Goal: Information Seeking & Learning: Check status

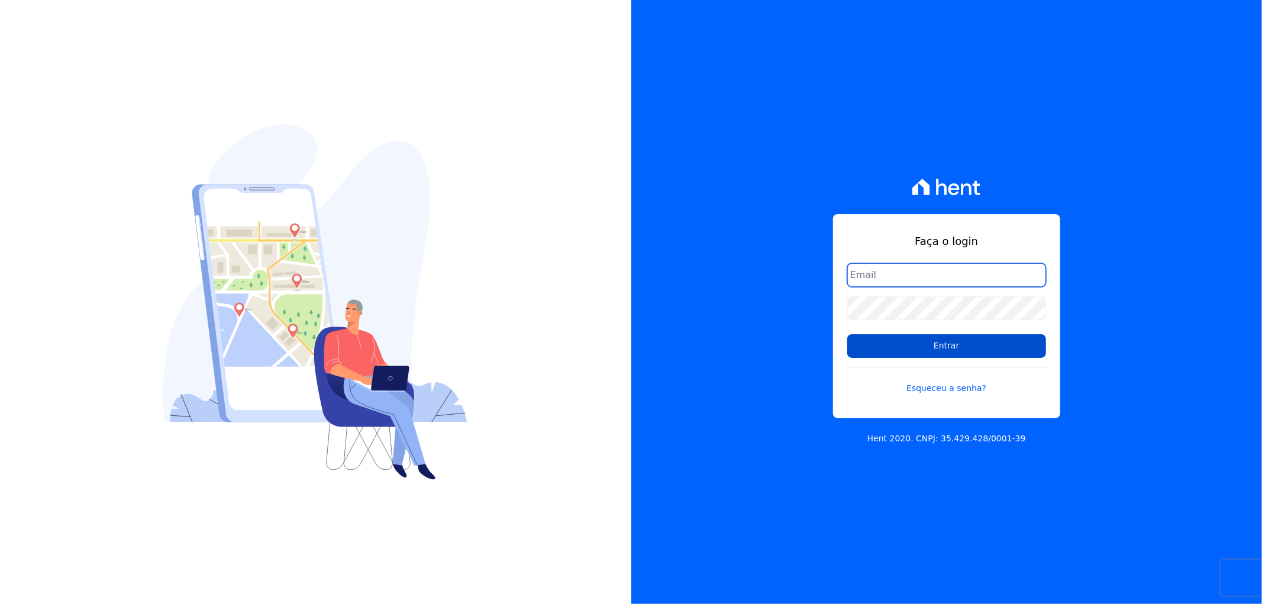
type input "[EMAIL_ADDRESS][DOMAIN_NAME]"
drag, startPoint x: 923, startPoint y: 348, endPoint x: 909, endPoint y: 348, distance: 13.6
click at [917, 348] on input "Entrar" at bounding box center [946, 346] width 199 height 24
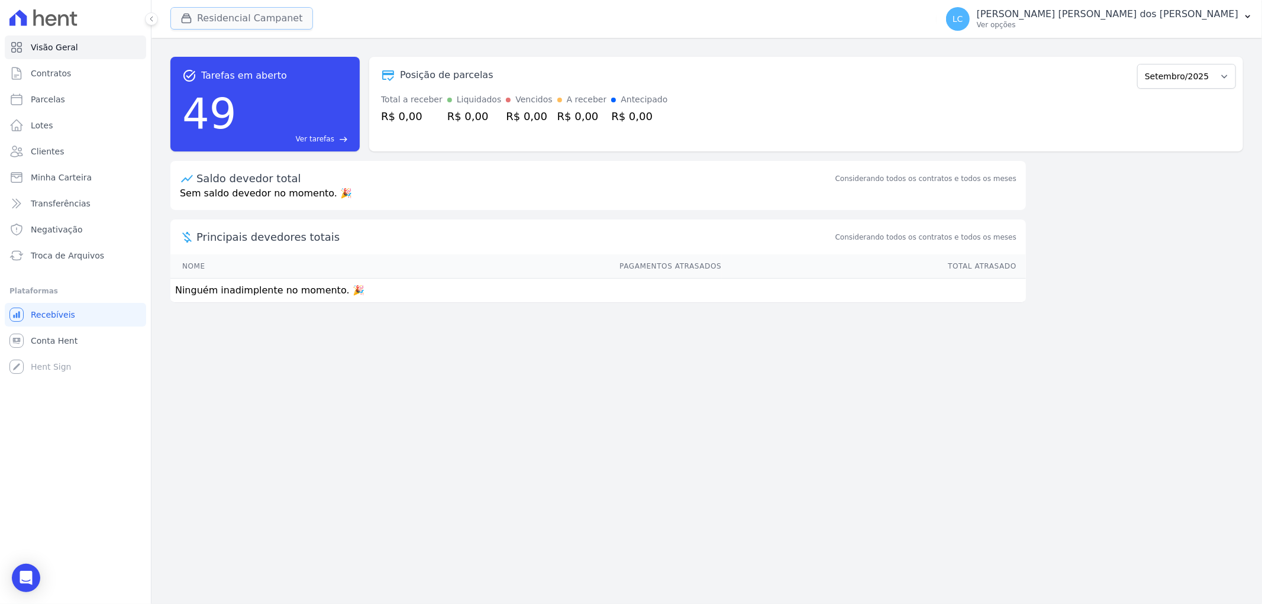
click at [263, 21] on button "Residencial Campanet" at bounding box center [241, 18] width 143 height 22
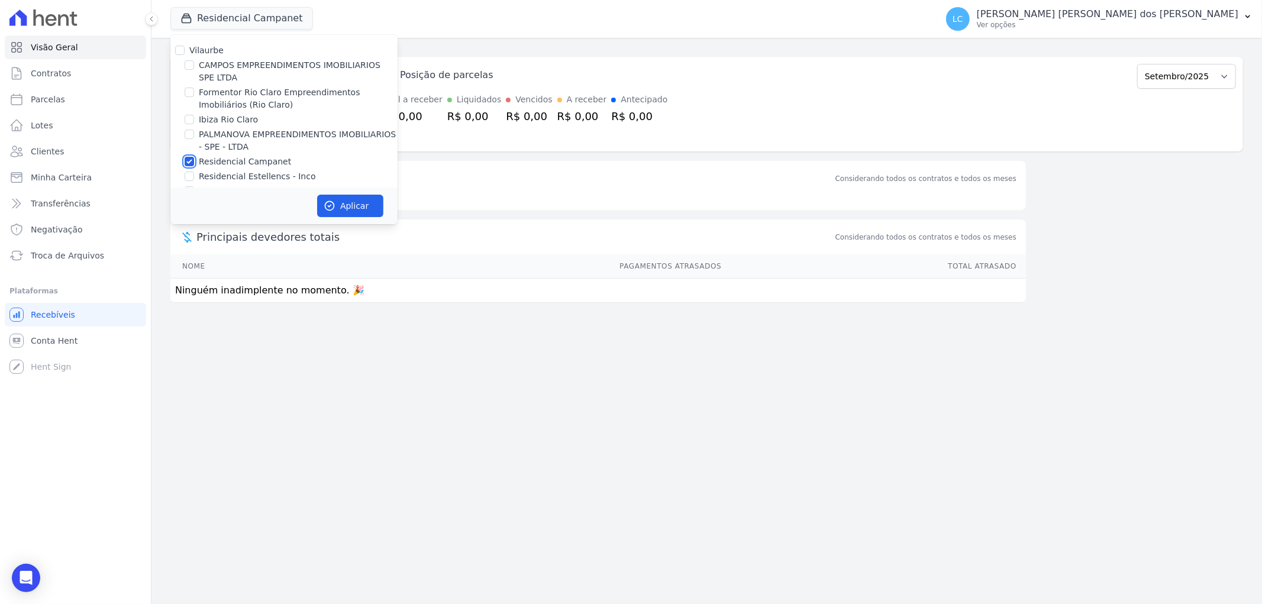
click at [190, 160] on input "Residencial Campanet" at bounding box center [189, 161] width 9 height 9
checkbox input "false"
click at [188, 136] on input "PALMANOVA EMPREENDIMENTOS IMOBILIARIOS - SPE - LTDA" at bounding box center [189, 134] width 9 height 9
checkbox input "true"
click at [358, 205] on button "Aplicar" at bounding box center [350, 206] width 66 height 22
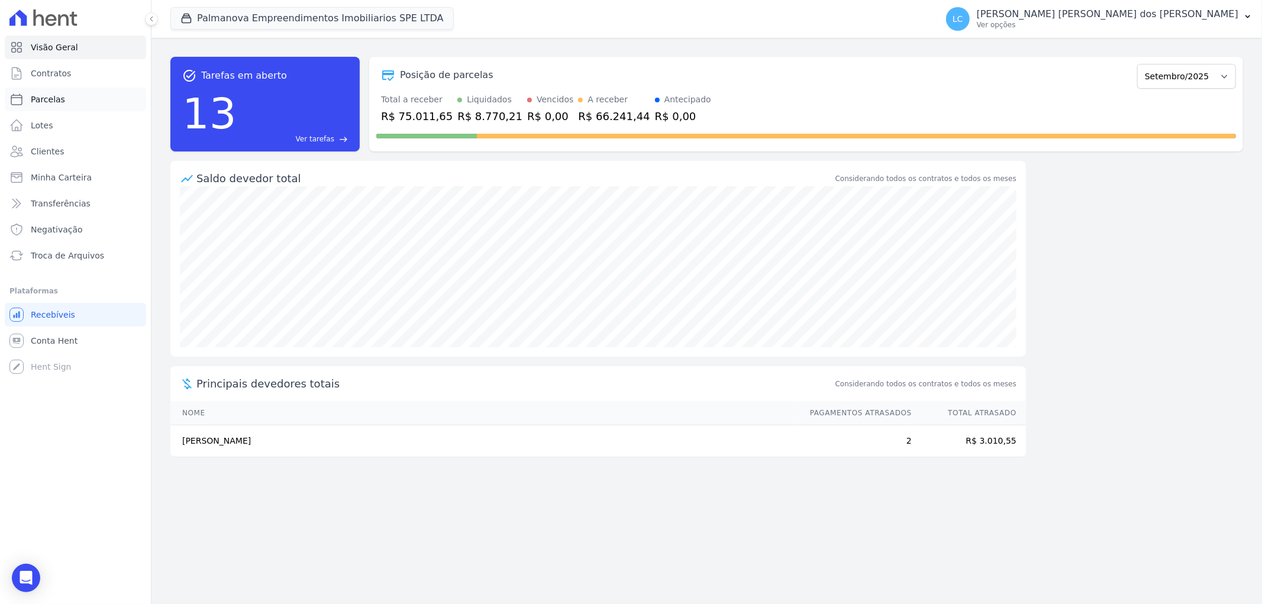
click at [78, 101] on link "Parcelas" at bounding box center [75, 100] width 141 height 24
select select
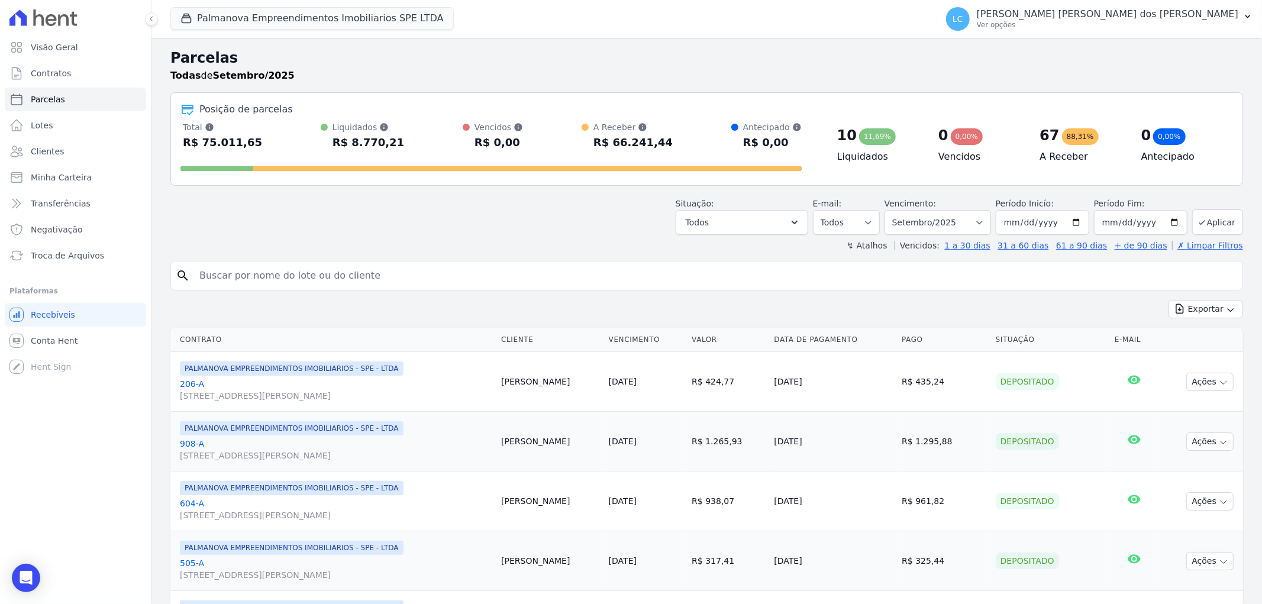
click at [509, 269] on input "search" at bounding box center [714, 276] width 1045 height 24
paste input "Lucas Scarpioni Moreno"
type input "Lucas Scarpioni Moreno"
select select
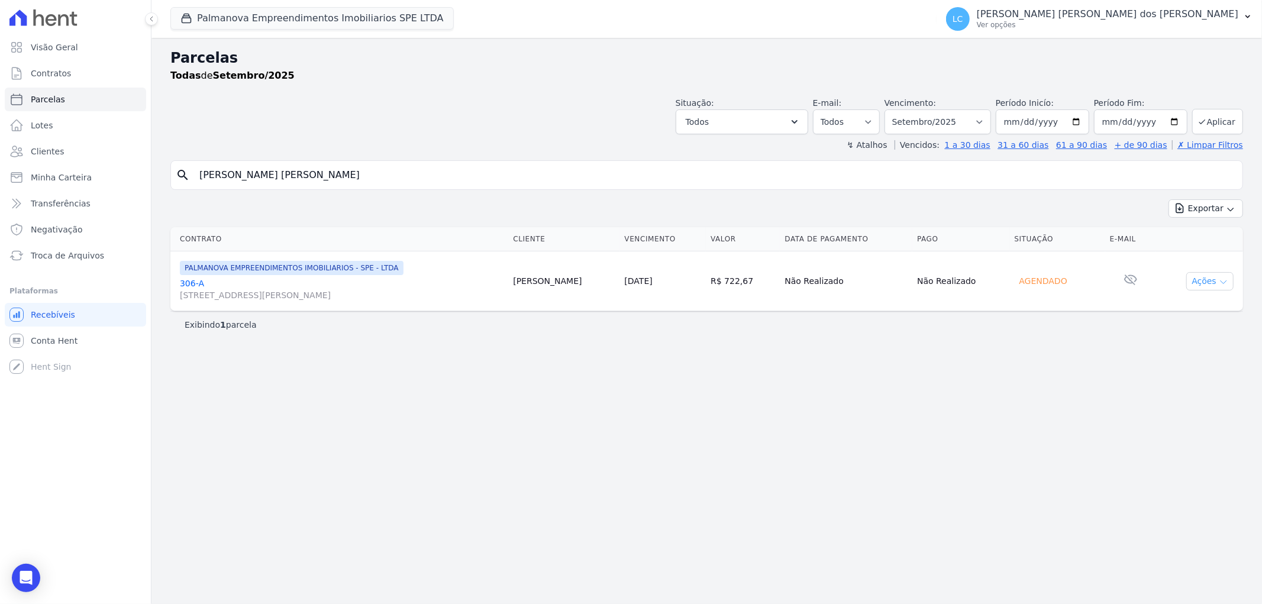
click at [1222, 280] on icon "button" at bounding box center [1222, 281] width 9 height 9
click at [987, 125] on select "Filtrar por período ──────── Todos os meses Abril/2025 Maio/2025 Junho/2025 Jul…" at bounding box center [937, 121] width 106 height 25
select select "all"
click at [901, 109] on select "Filtrar por período ──────── Todos os meses Abril/2025 Maio/2025 Junho/2025 Jul…" at bounding box center [937, 121] width 106 height 25
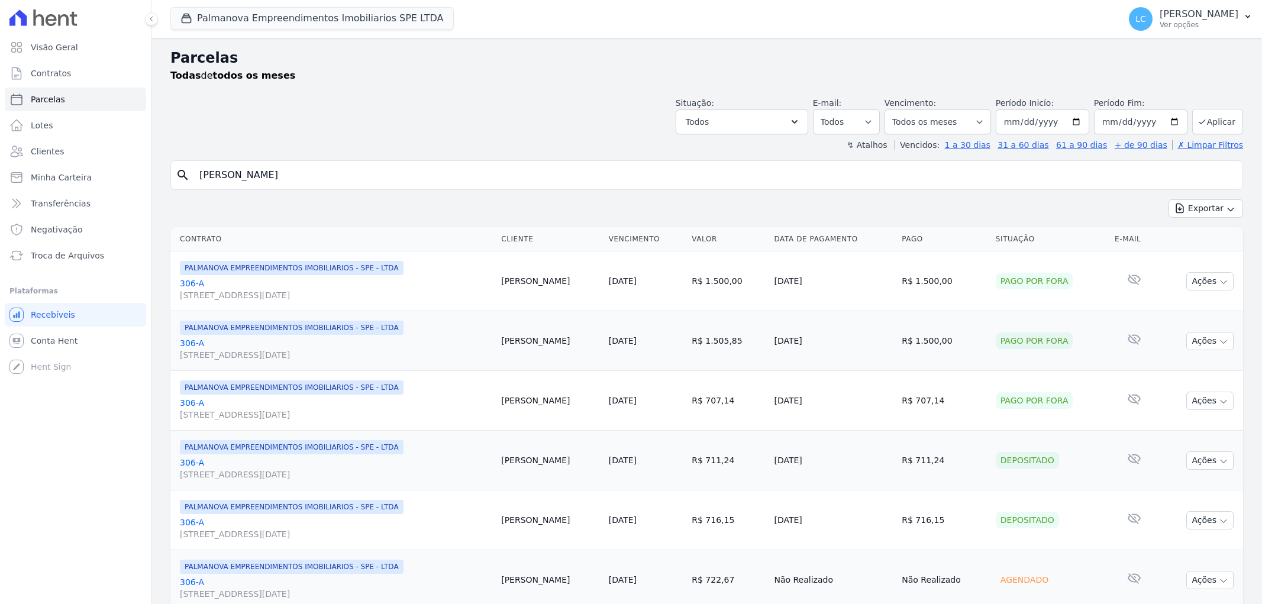
select select
drag, startPoint x: 311, startPoint y: 179, endPoint x: 99, endPoint y: 179, distance: 211.7
click at [99, 179] on div "Visão Geral Contratos Parcelas Lotes Clientes Minha Carteira Transferências Neg…" at bounding box center [631, 302] width 1262 height 604
click at [1135, 18] on span "LC" at bounding box center [1140, 19] width 11 height 8
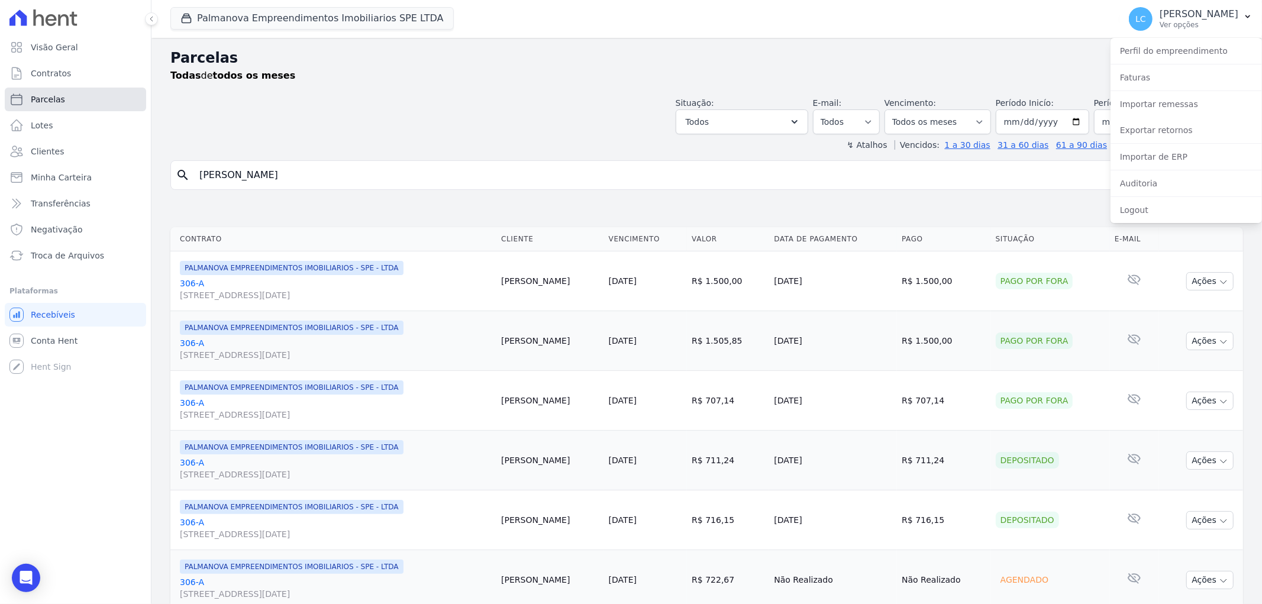
click at [50, 99] on span "Parcelas" at bounding box center [48, 99] width 34 height 12
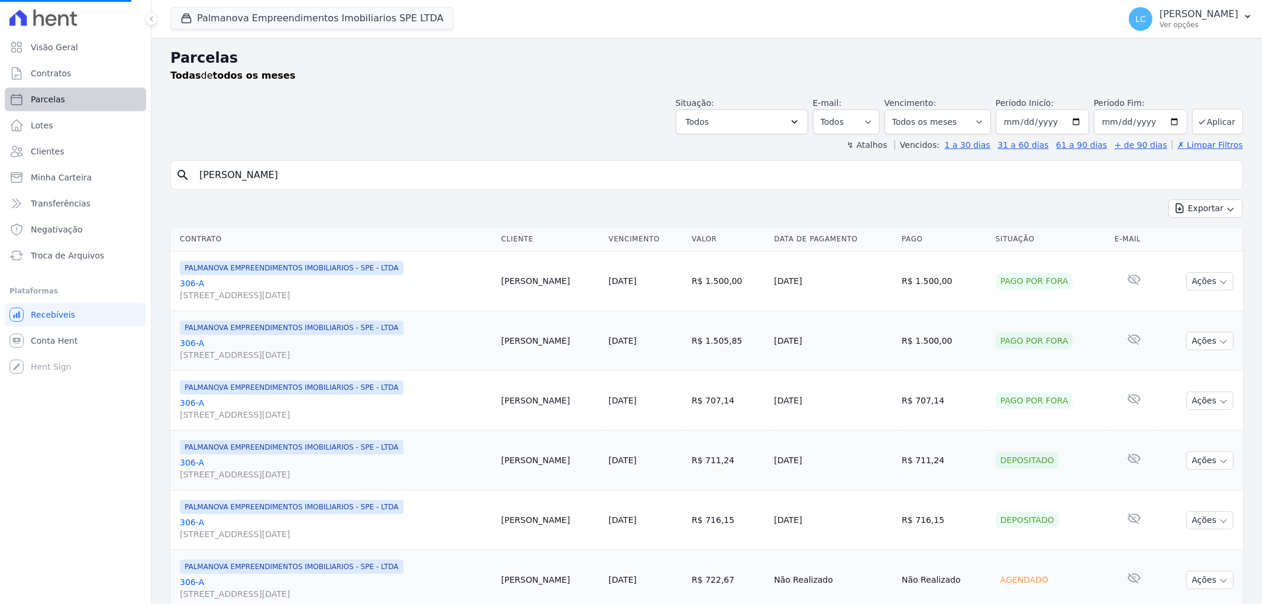
select select
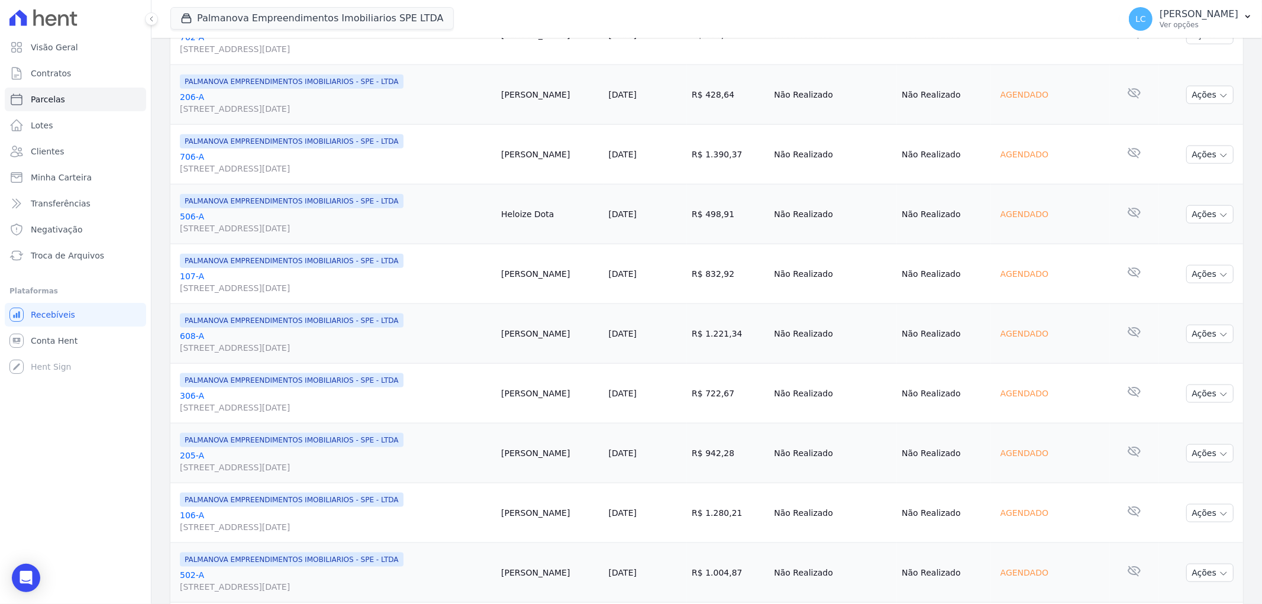
scroll to position [1294, 0]
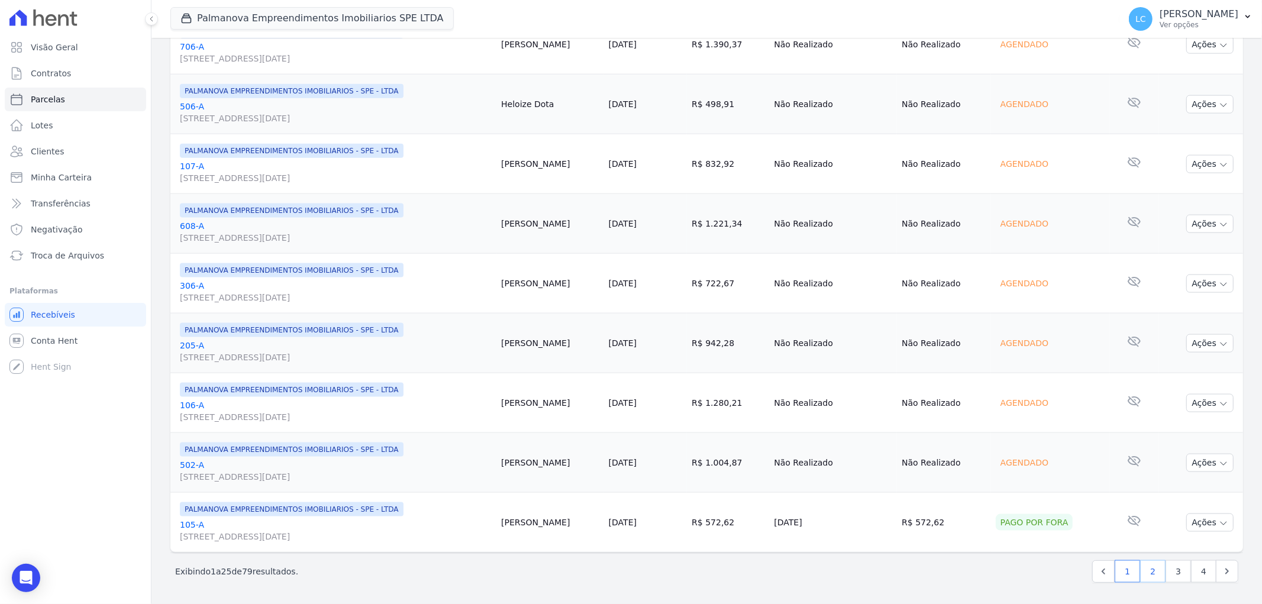
click at [1143, 572] on link "2" at bounding box center [1152, 571] width 25 height 22
select select
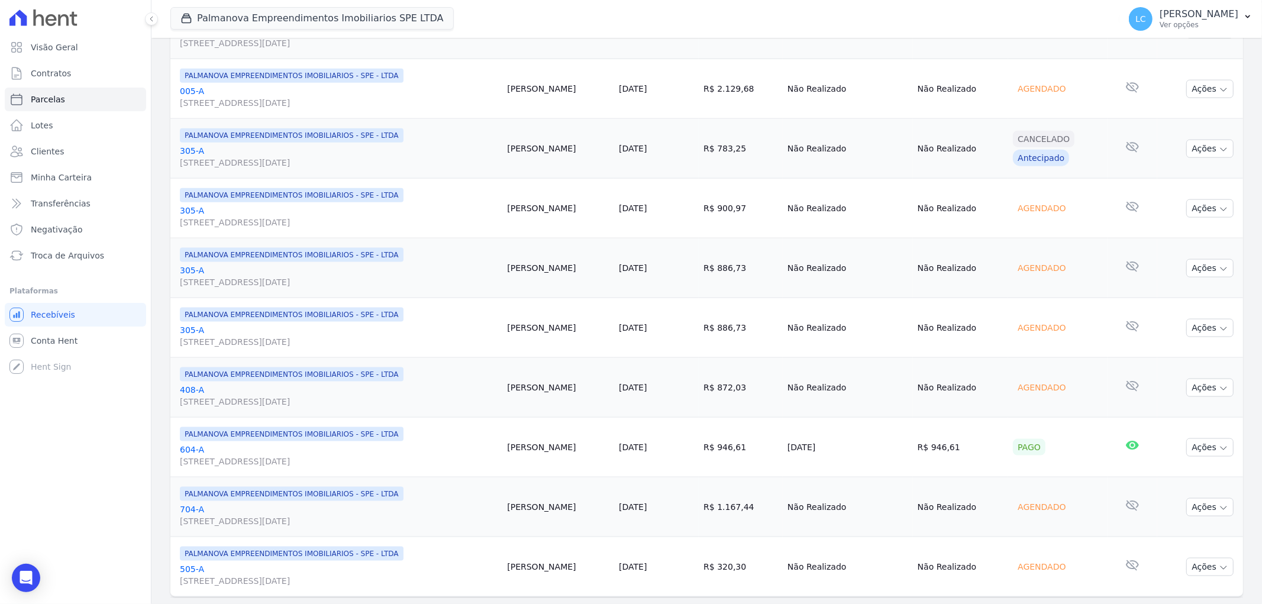
scroll to position [1294, 0]
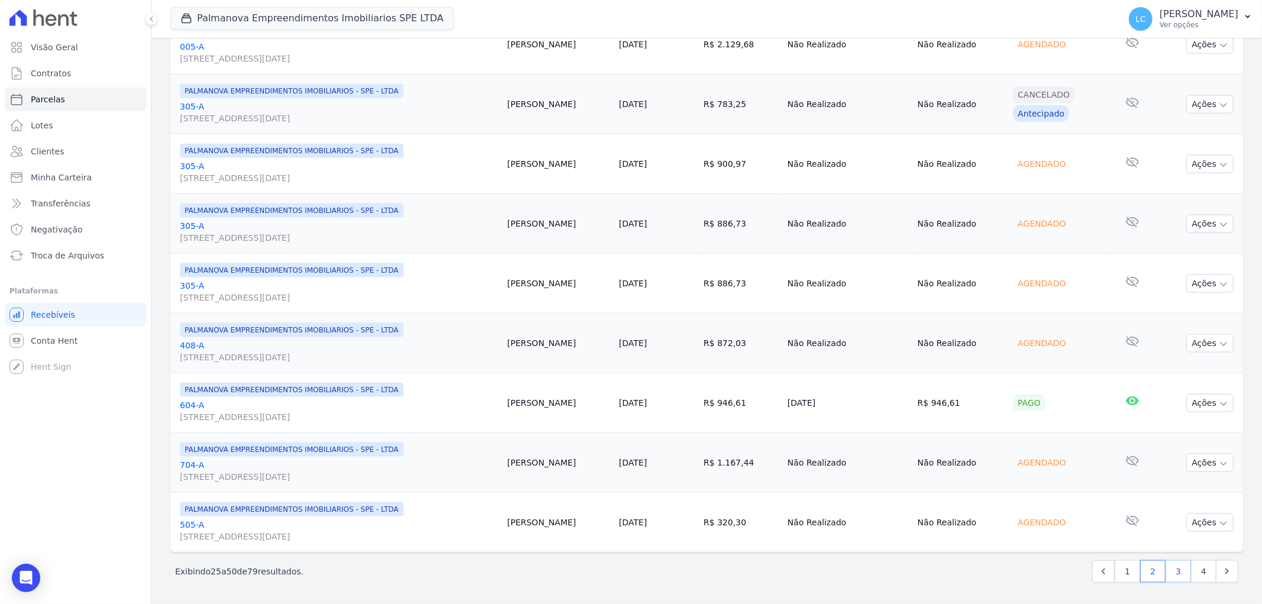
click at [1170, 565] on link "3" at bounding box center [1177, 571] width 25 height 22
select select
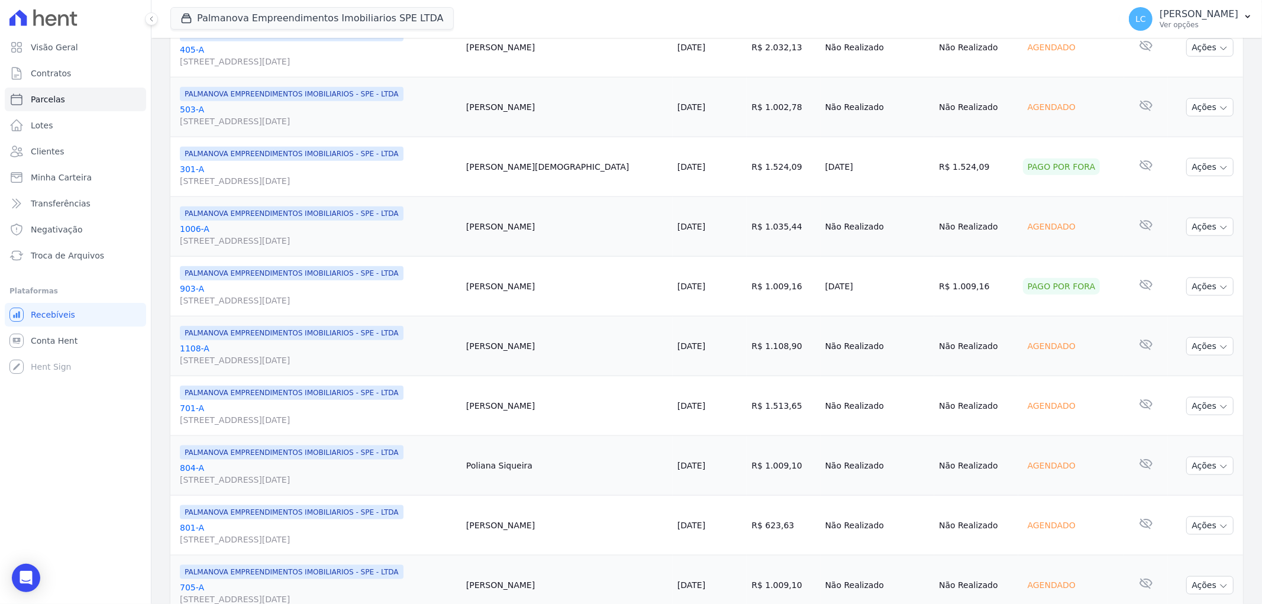
scroll to position [1294, 0]
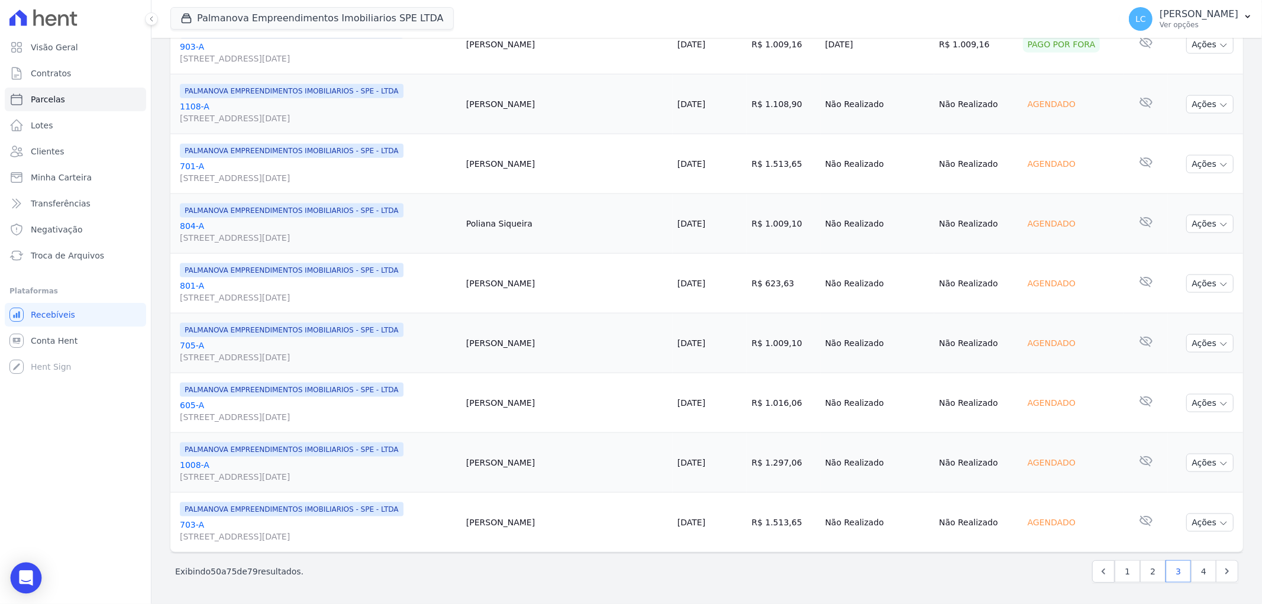
click at [14, 575] on div "Open Intercom Messenger" at bounding box center [26, 577] width 31 height 31
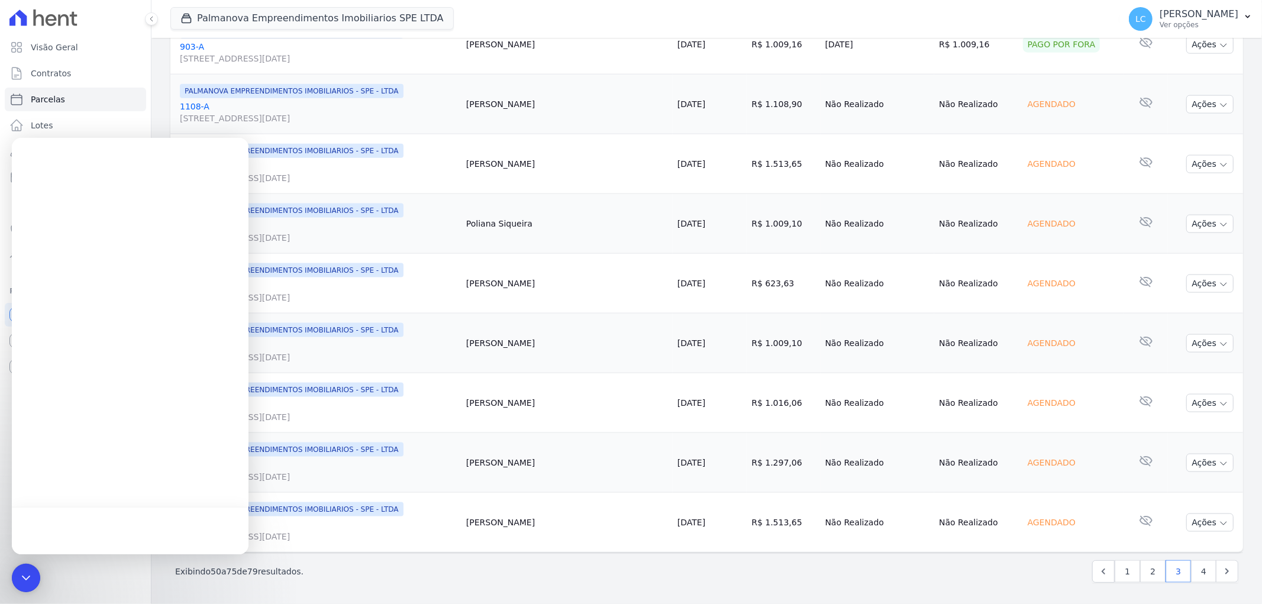
scroll to position [0, 0]
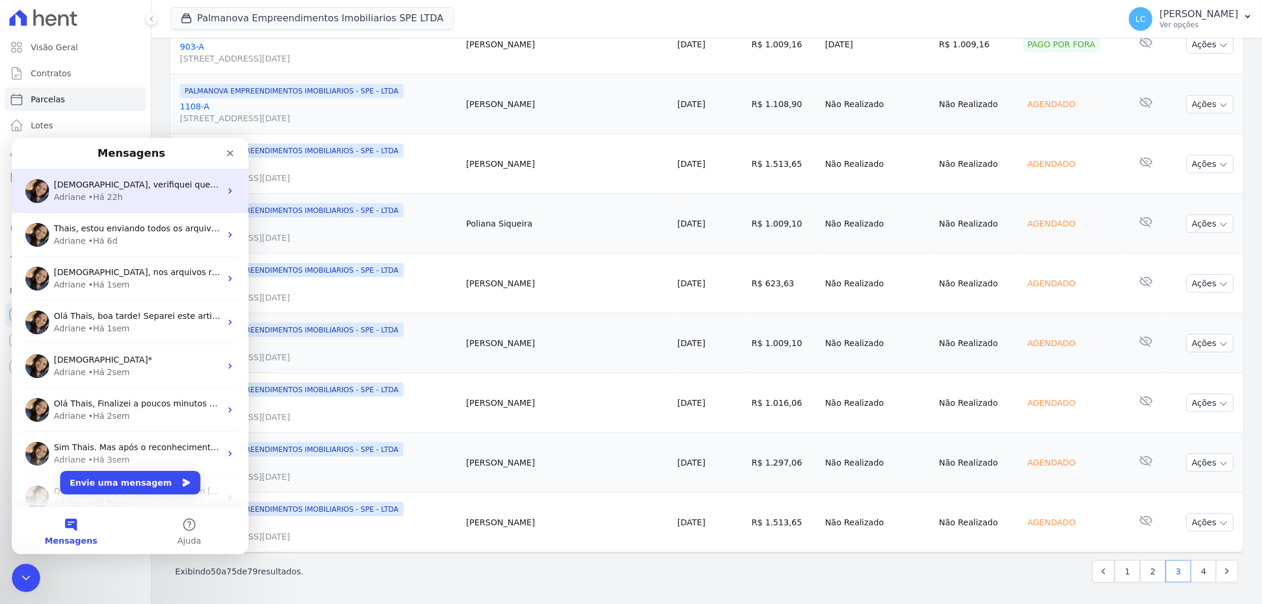
click at [166, 198] on div "Adriane • Há 22h" at bounding box center [137, 196] width 167 height 12
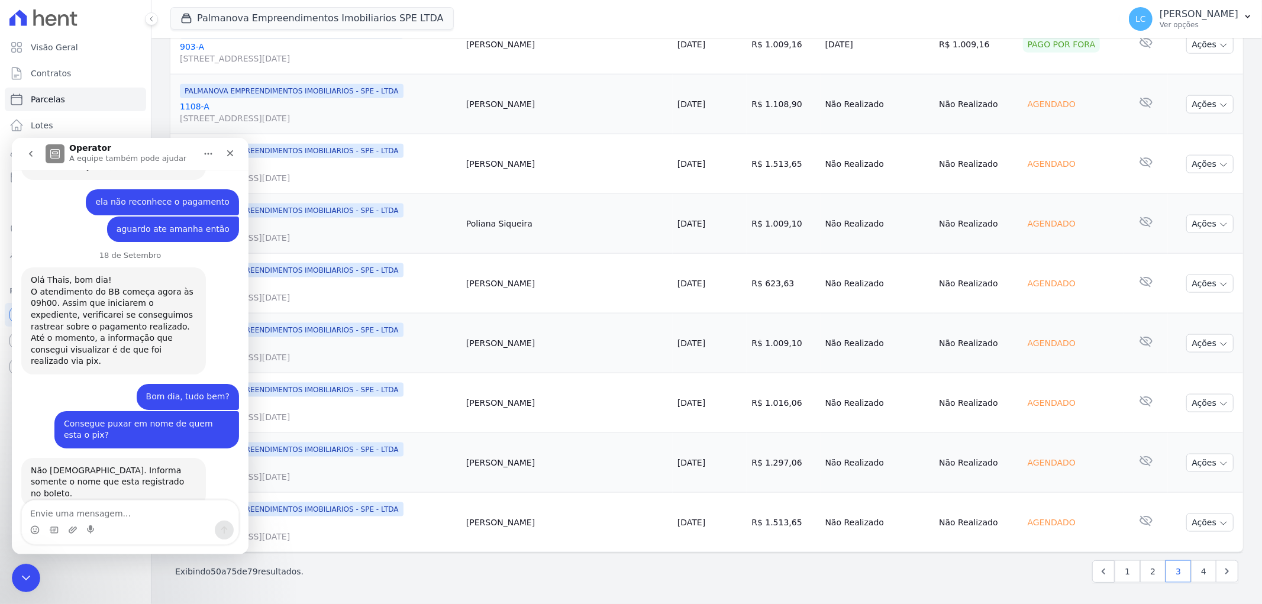
scroll to position [1335, 0]
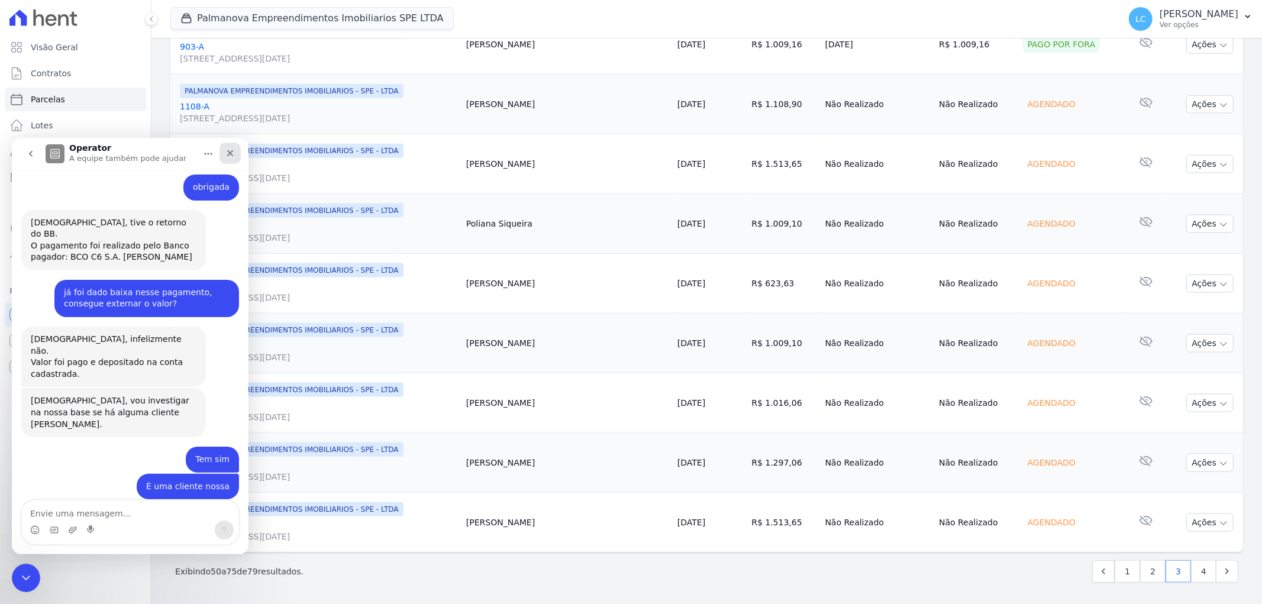
click at [228, 154] on icon "Fechar" at bounding box center [230, 153] width 7 height 7
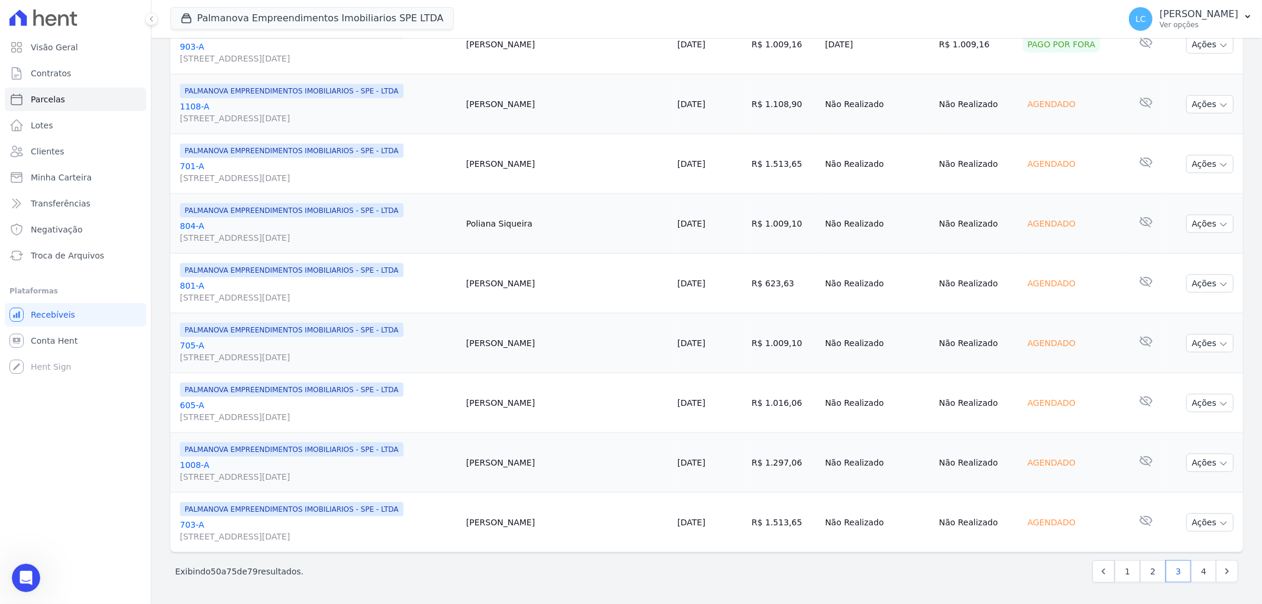
click at [10, 577] on div "Visão Geral Contratos Parcelas Lotes Clientes Minha Carteira Transferências Neg…" at bounding box center [75, 302] width 151 height 604
click at [16, 576] on icon "Abertura do Messenger da Intercom" at bounding box center [25, 577] width 20 height 20
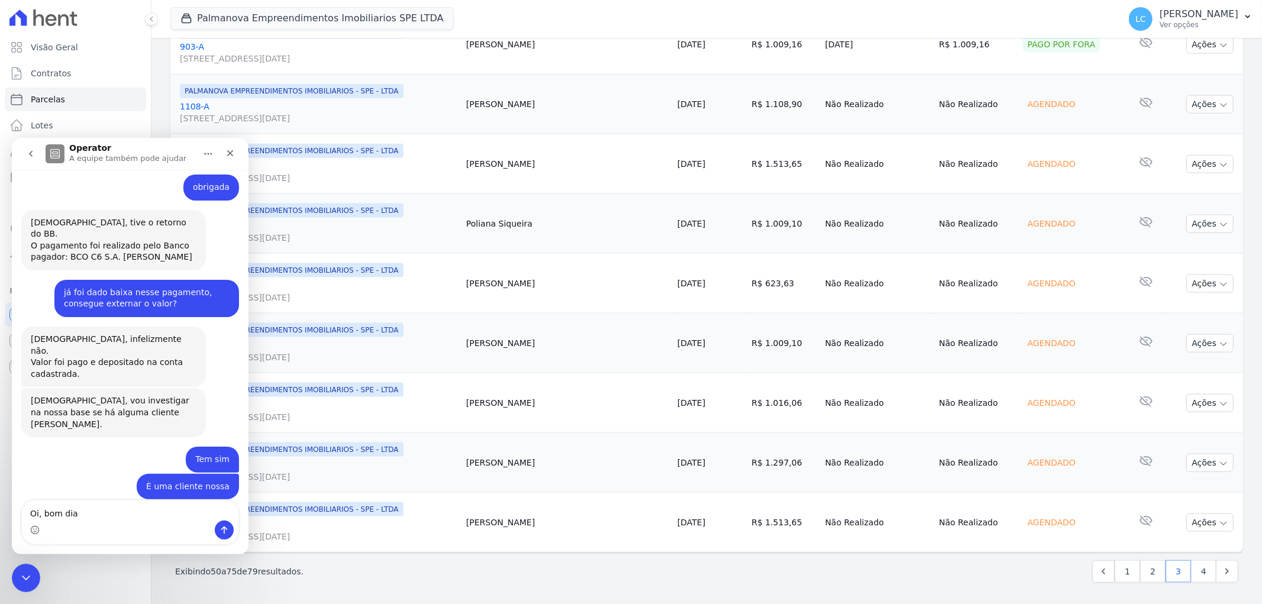
type textarea "Oi, bom dia"
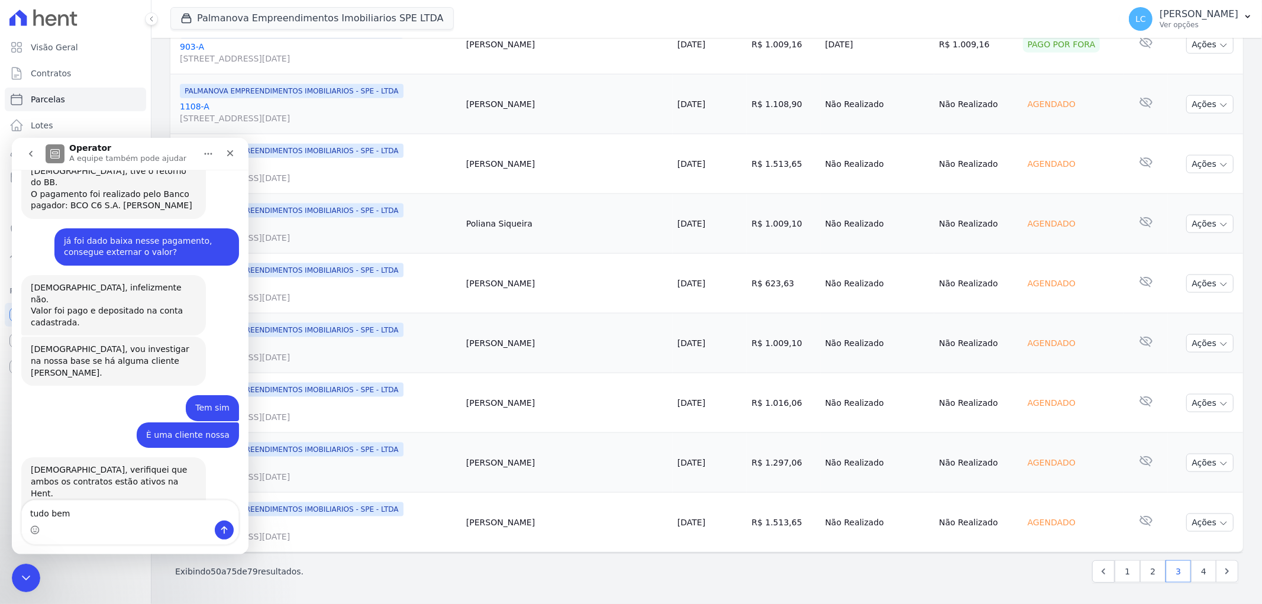
type textarea "tudo bem?"
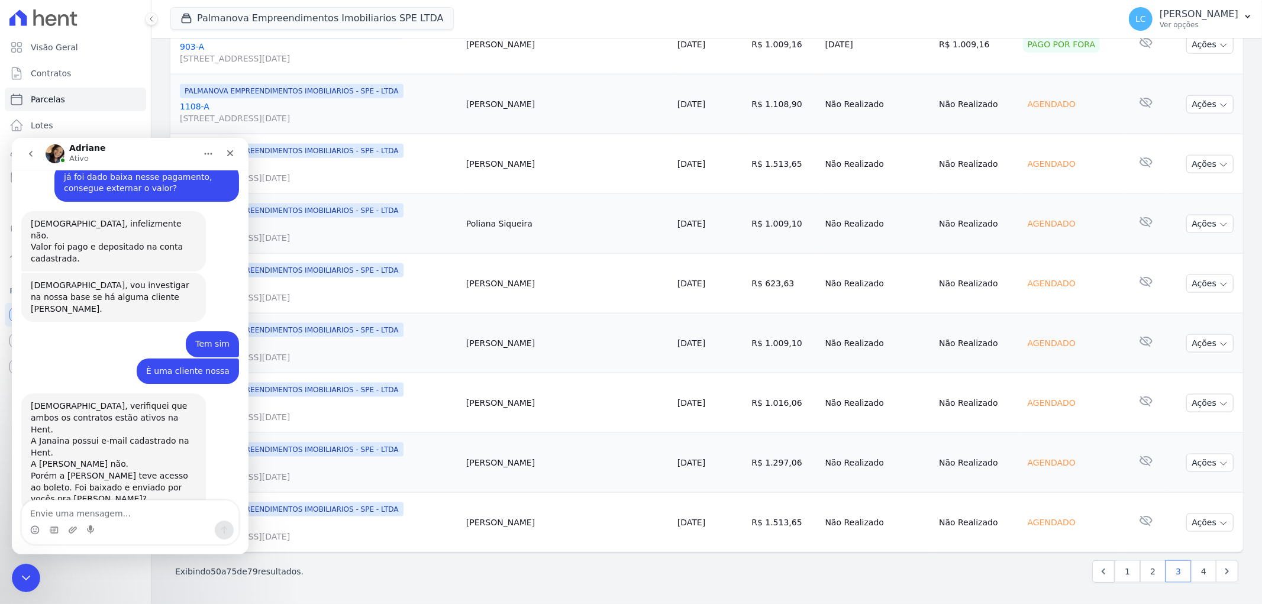
scroll to position [1449, 0]
type textarea "tudo bem também"
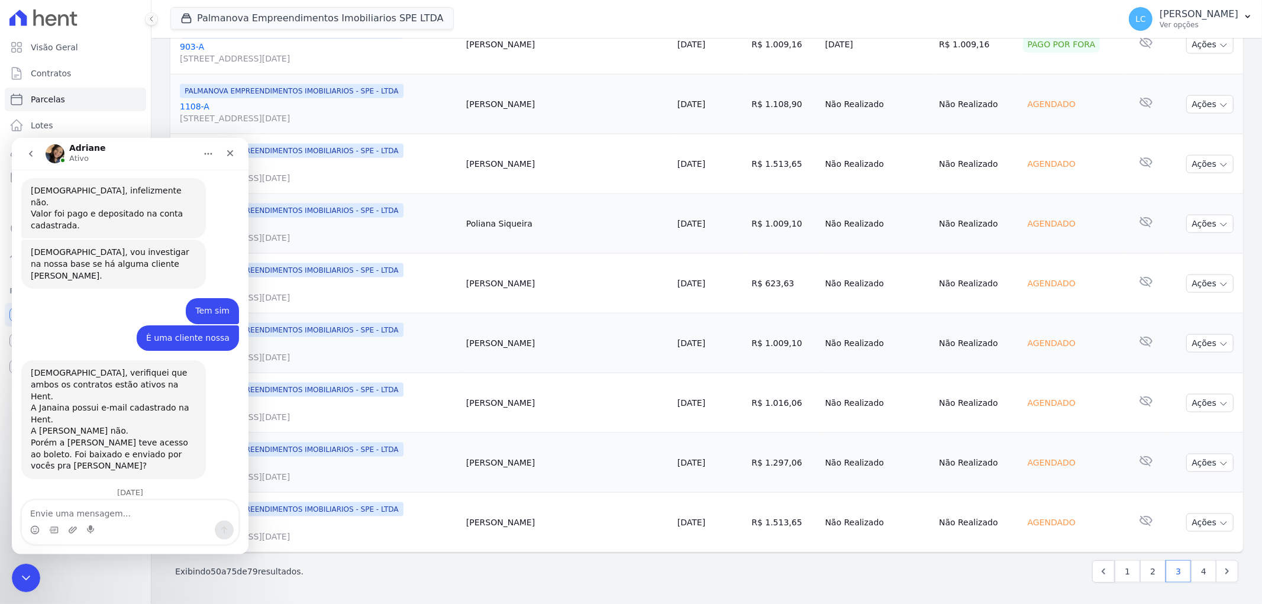
click at [66, 512] on textarea "Envie uma mensagem..." at bounding box center [130, 510] width 216 height 20
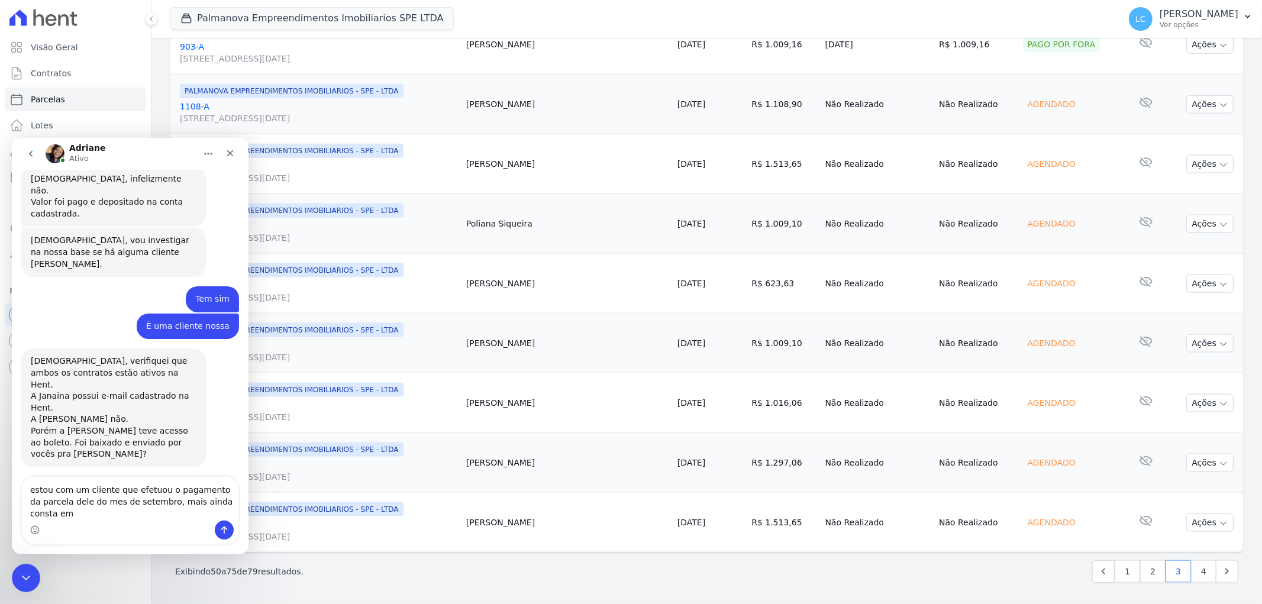
scroll to position [1507, 0]
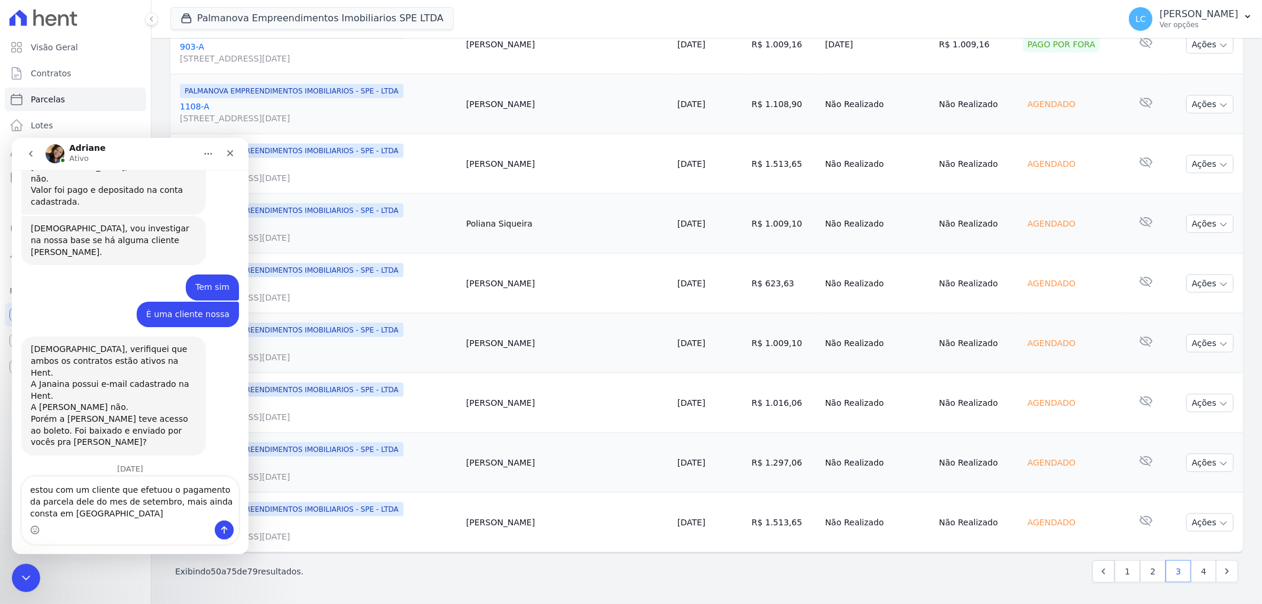
type textarea "estou com um cliente que efetuou o pagamento da parcela dele do mes de setembro…"
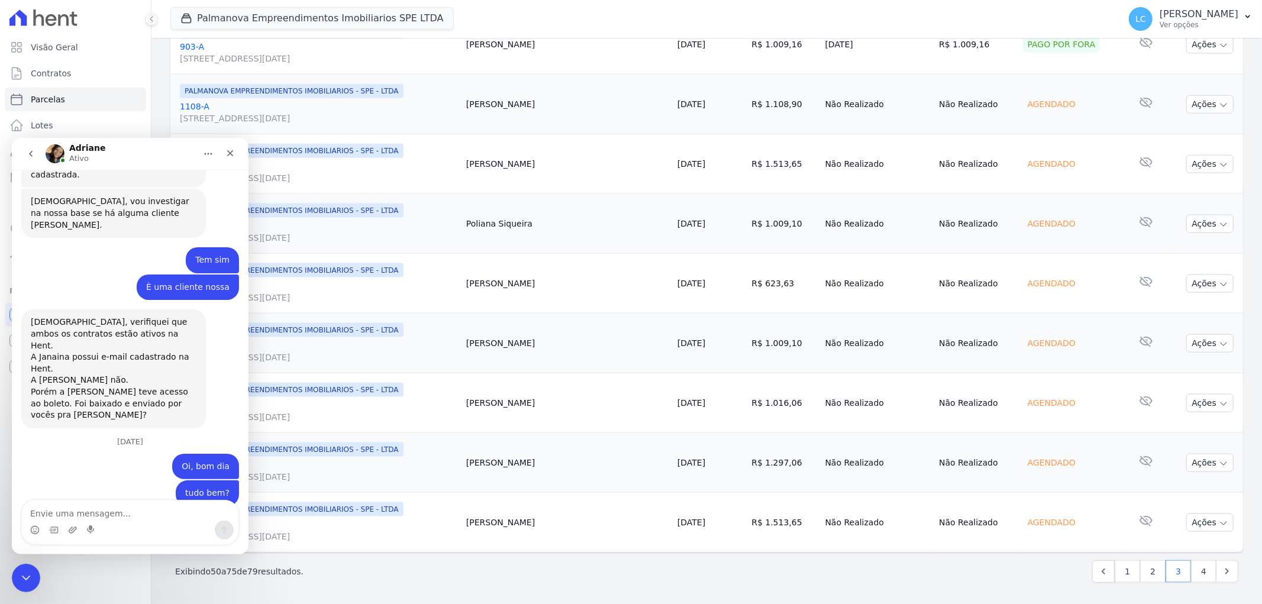
scroll to position [1534, 0]
click at [66, 512] on textarea "Envie uma mensagem..." at bounding box center [130, 510] width 216 height 20
type textarea "Lucas Scarpioni Moreno"
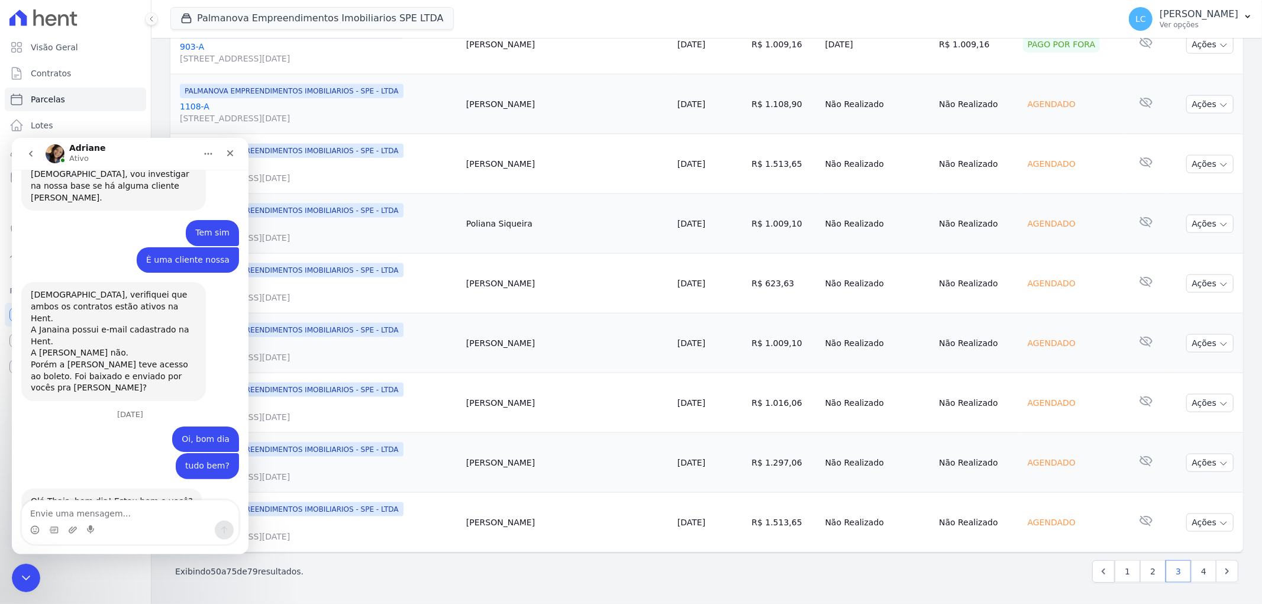
scroll to position [1560, 0]
type textarea "Palmanova"
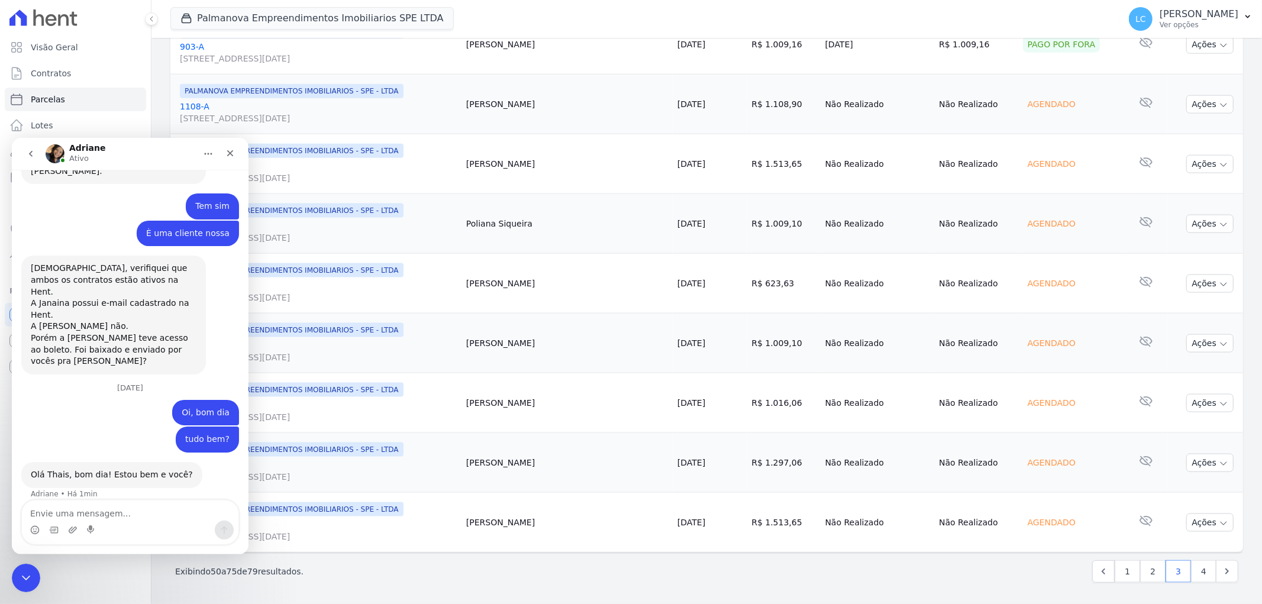
scroll to position [1587, 0]
type textarea "foi pago 09/09"
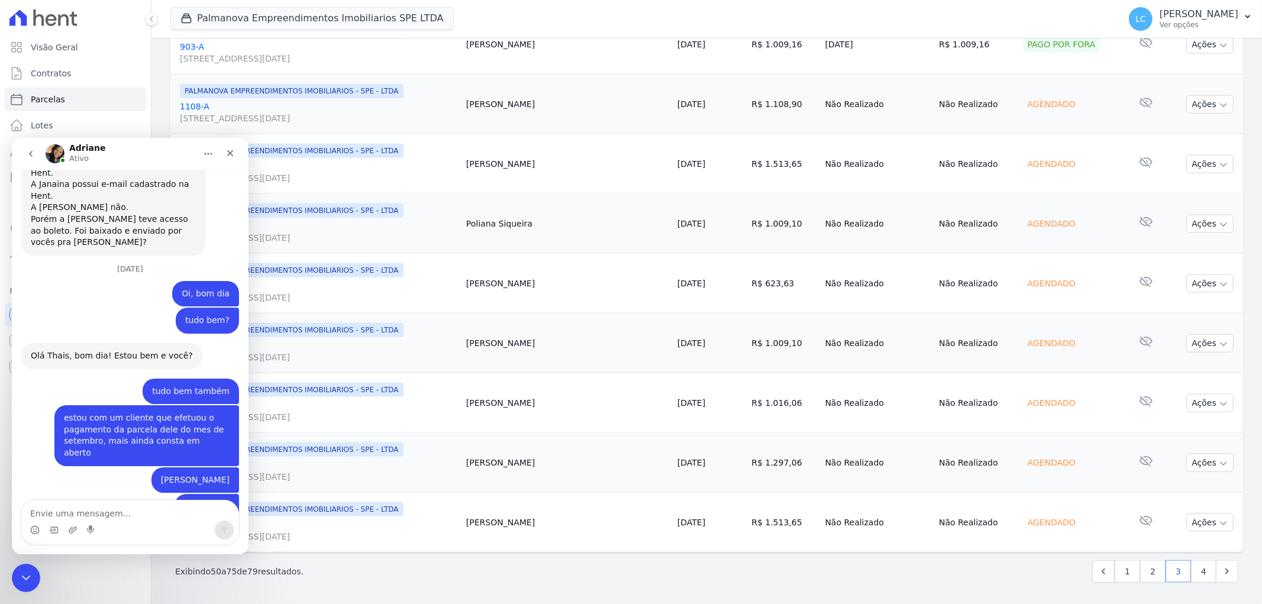
scroll to position [1855, 0]
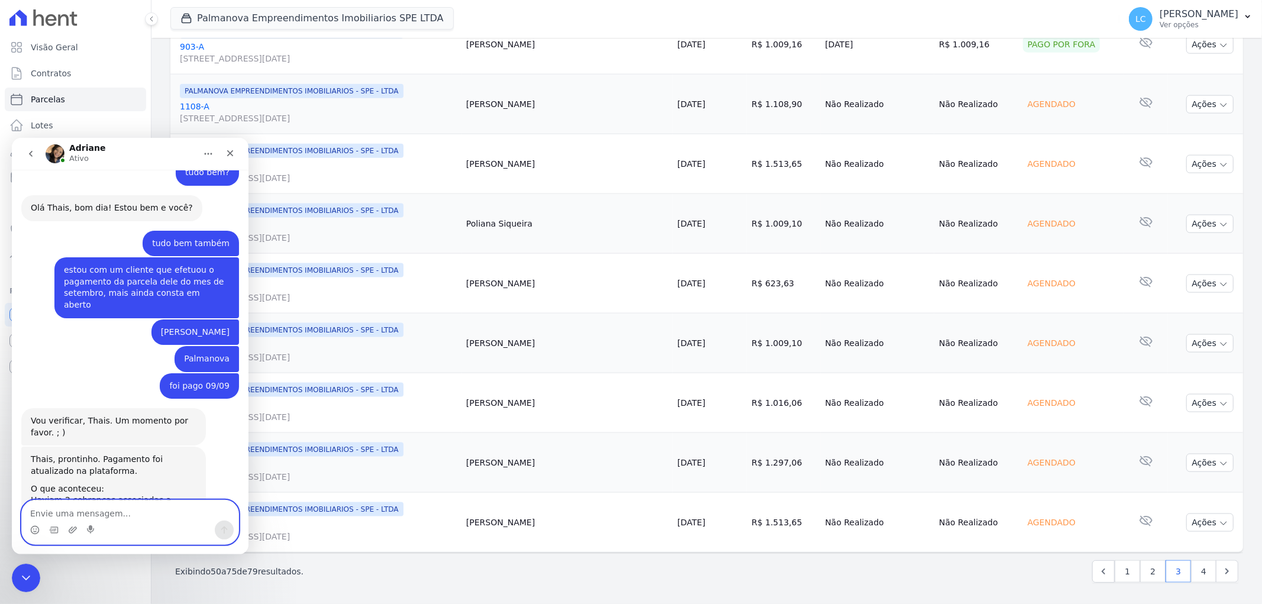
click at [108, 511] on textarea "Envie uma mensagem..." at bounding box center [130, 510] width 216 height 20
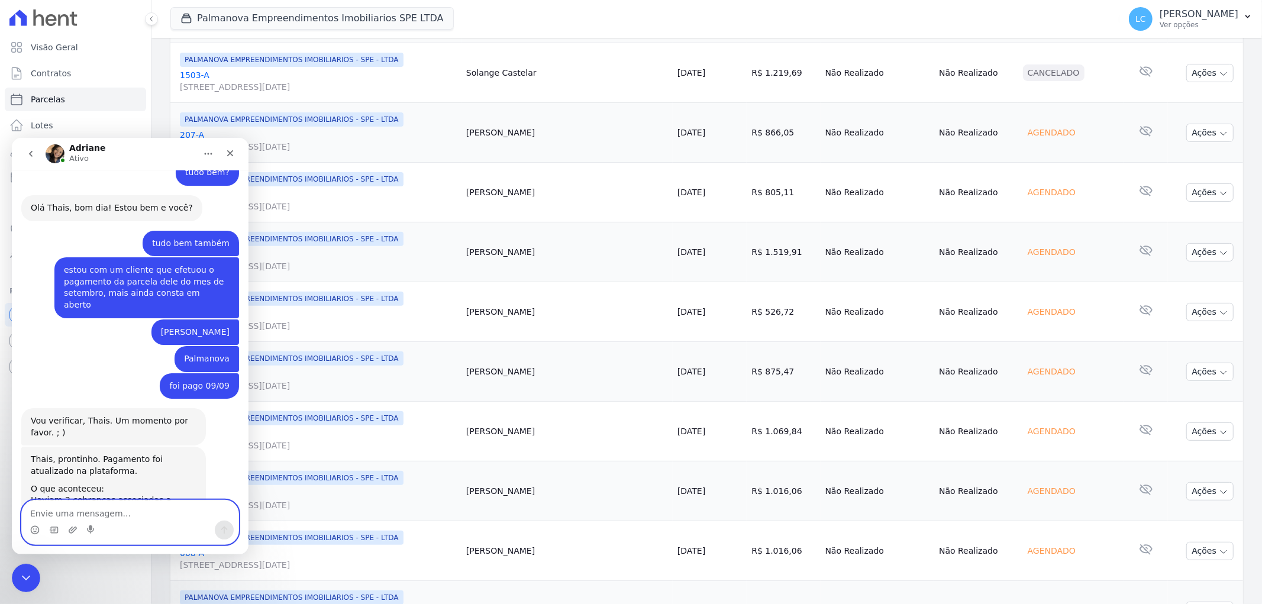
scroll to position [0, 0]
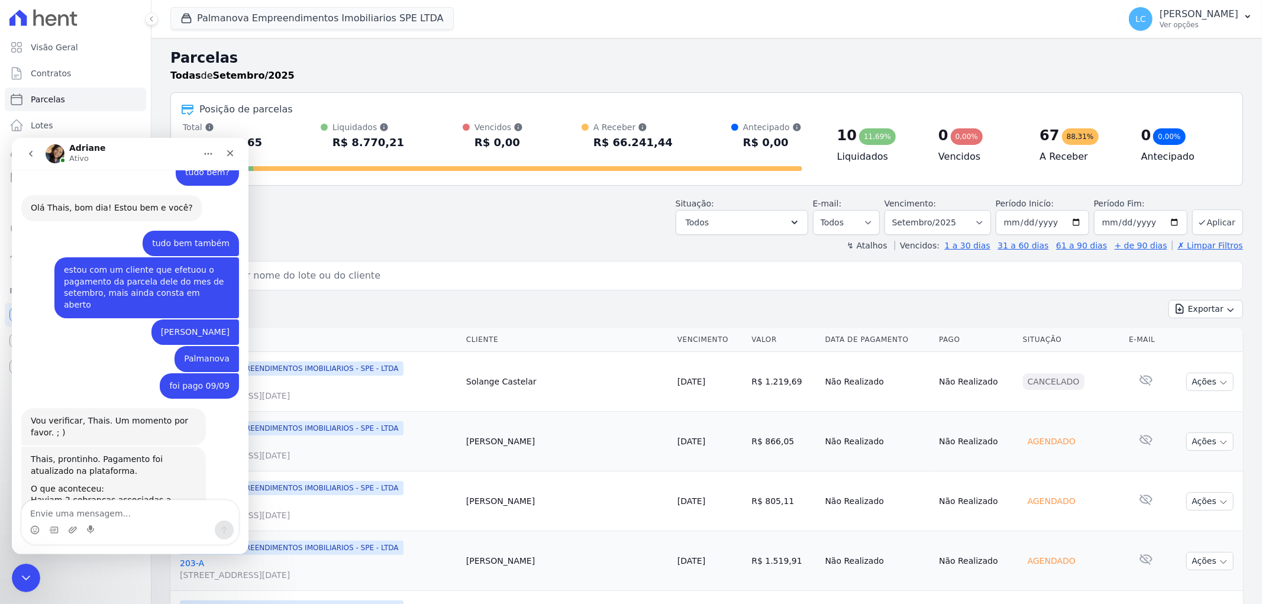
click at [448, 270] on input "search" at bounding box center [714, 276] width 1045 height 24
type input "Lucas Scarpioni Moreno"
select select
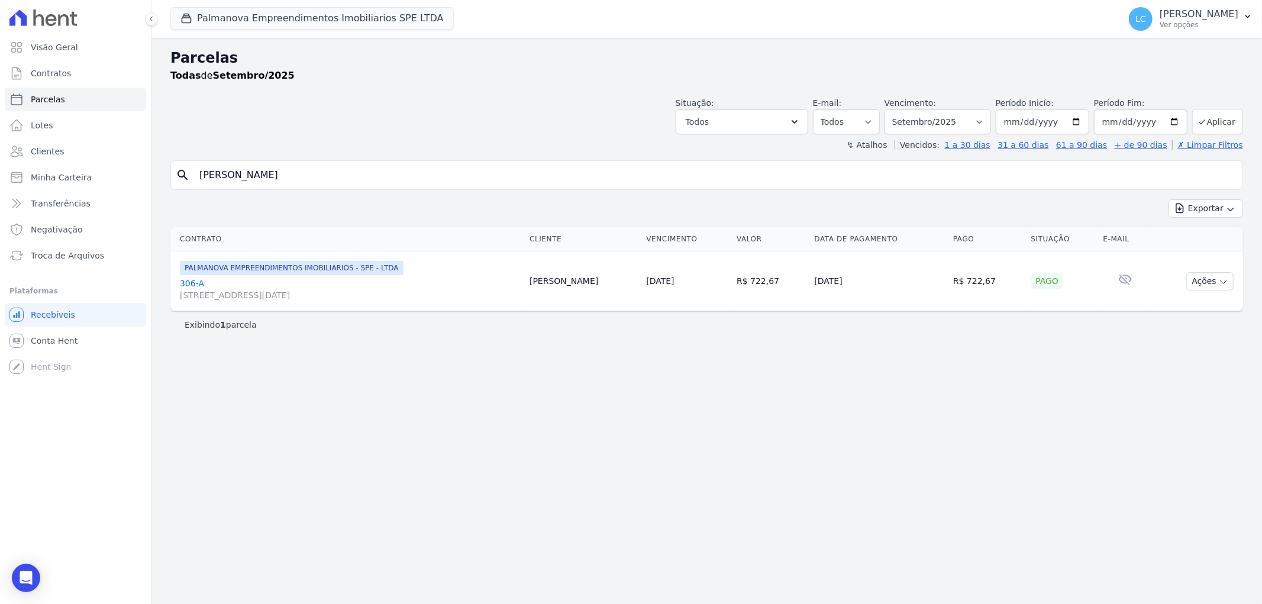
drag, startPoint x: 510, startPoint y: 347, endPoint x: 489, endPoint y: 356, distance: 23.3
click at [510, 347] on div "Parcelas Todas de Setembro/2025 Situação: Agendado Em Aberto Pago Processando C…" at bounding box center [706, 321] width 1110 height 566
click at [25, 571] on icon "Open Intercom Messenger" at bounding box center [25, 577] width 15 height 15
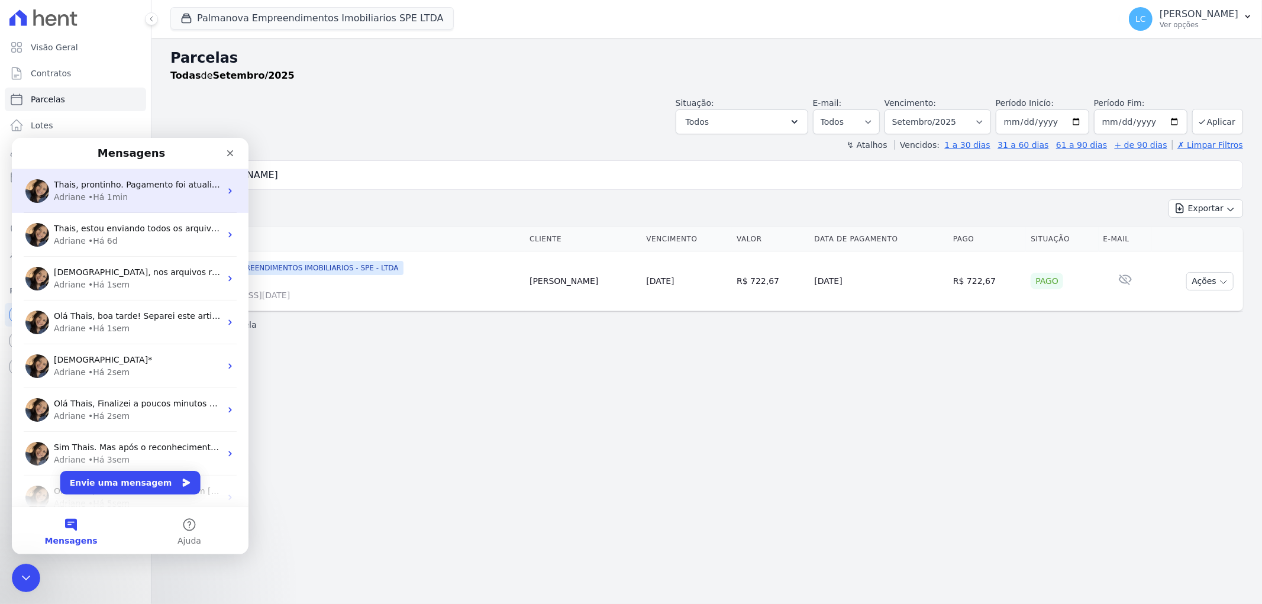
click at [89, 193] on div "• Há 1min" at bounding box center [108, 196] width 40 height 12
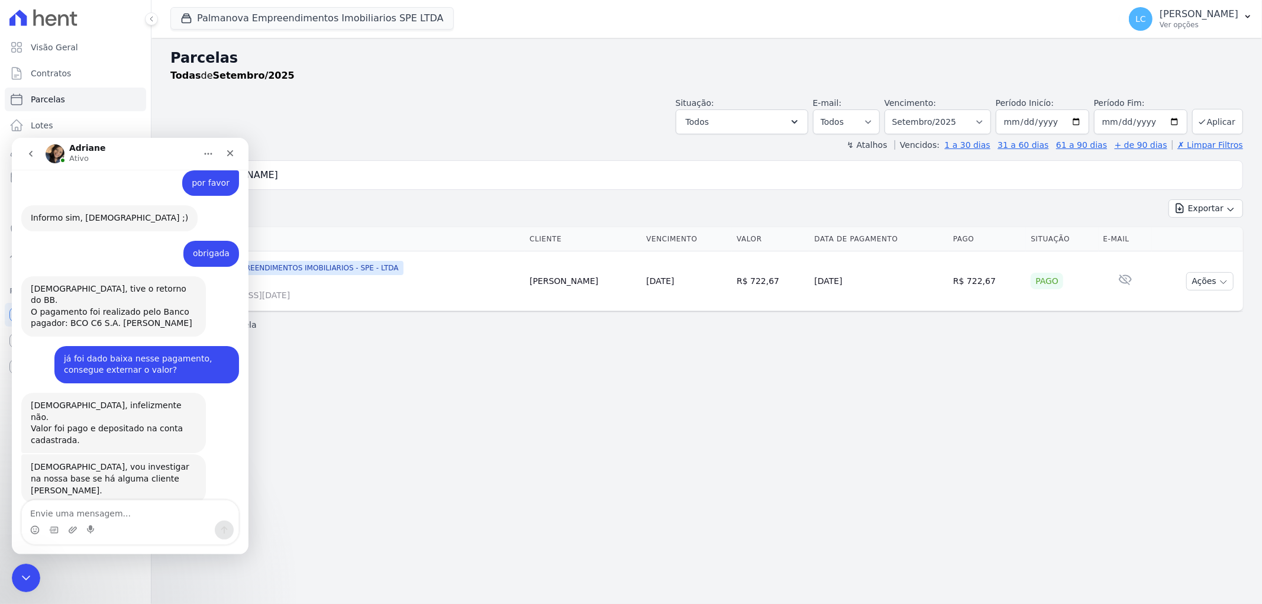
scroll to position [1855, 0]
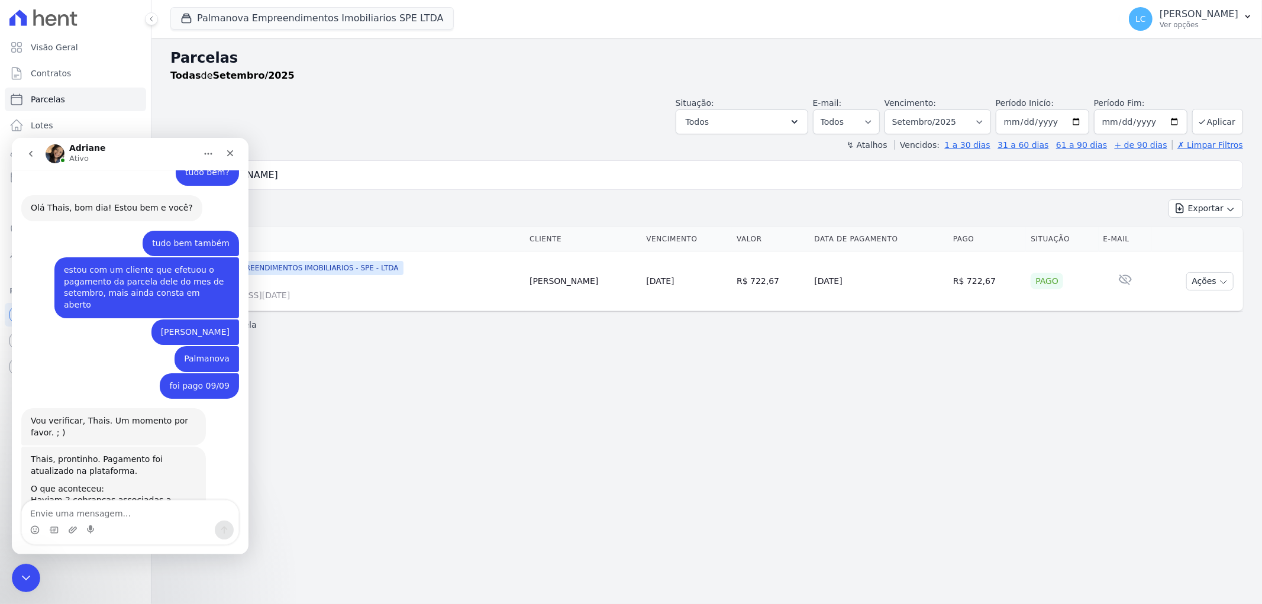
click at [98, 514] on textarea "Envie uma mensagem..." at bounding box center [130, 510] width 216 height 20
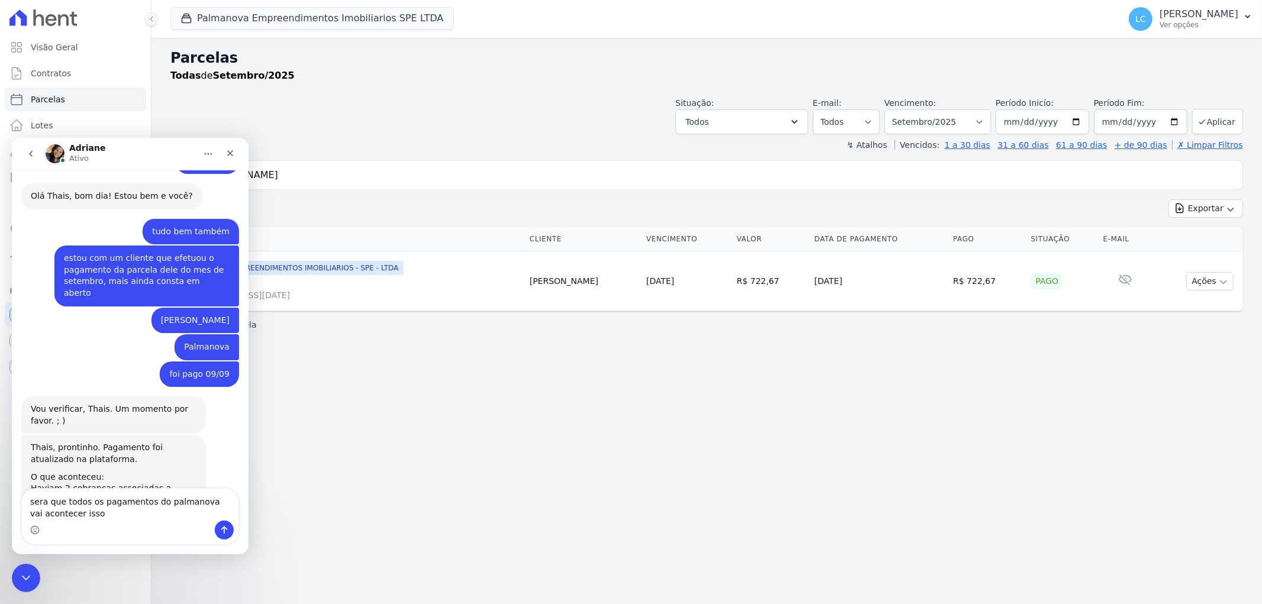
type textarea "sera que todos os pagamentos do palmanova vai acontecer isso?"
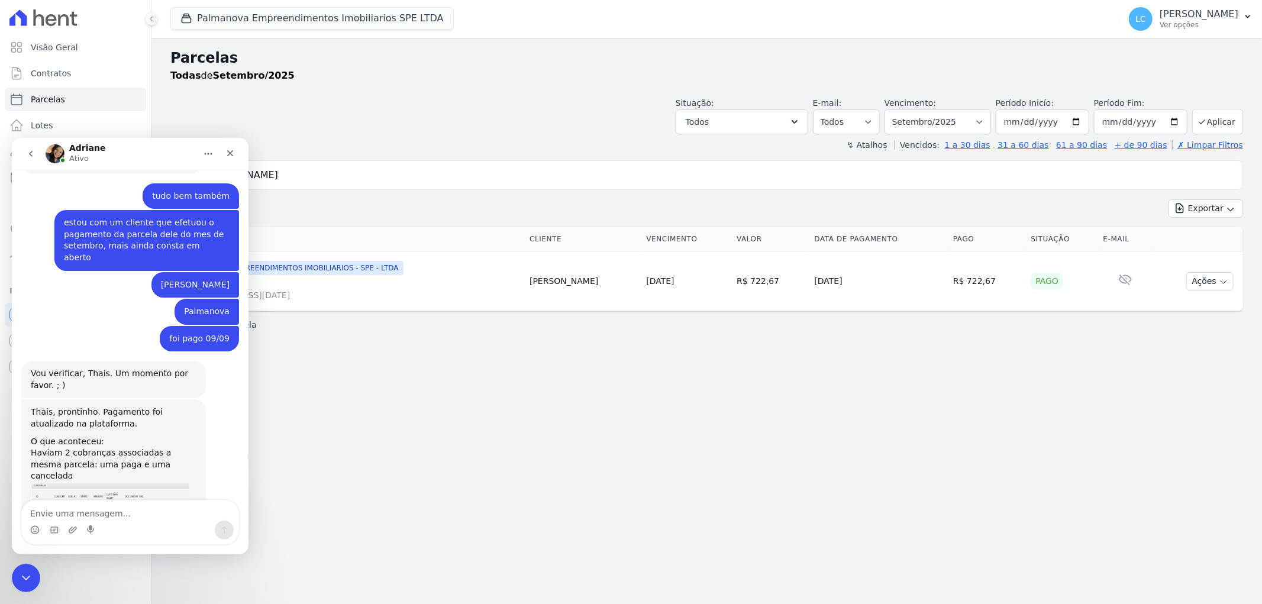
scroll to position [1901, 0]
click at [109, 508] on textarea "Envie uma mensagem..." at bounding box center [130, 510] width 216 height 20
type textarea "e vai baixar"
click at [226, 153] on icon "Fechar" at bounding box center [229, 152] width 9 height 9
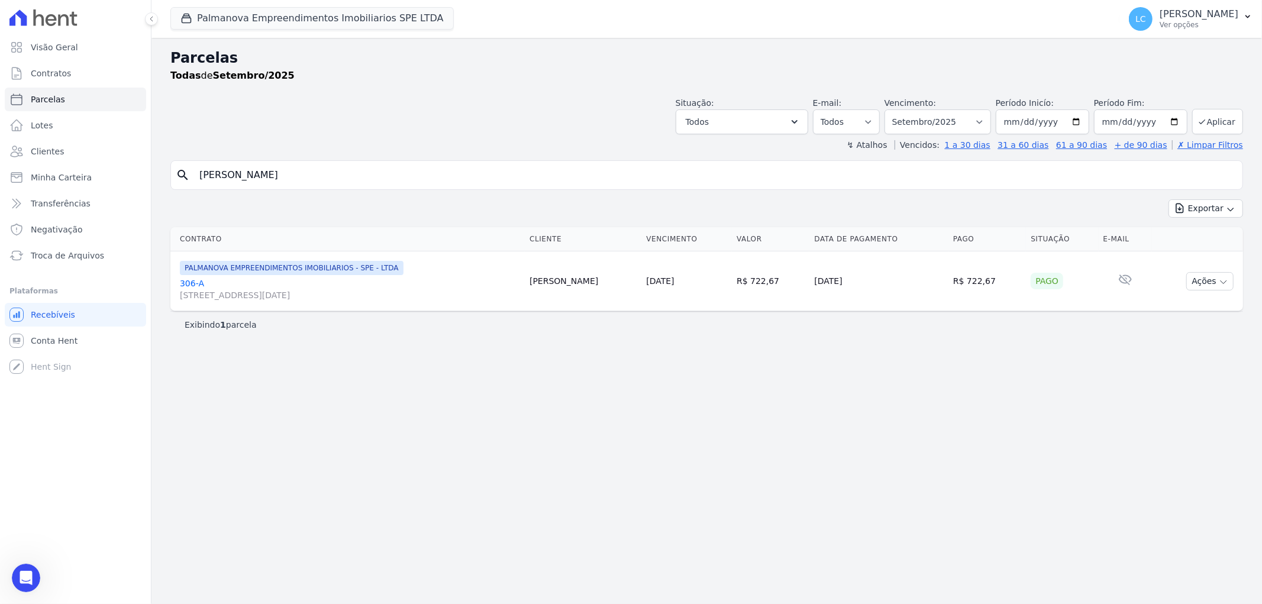
scroll to position [1902, 0]
drag, startPoint x: 258, startPoint y: 174, endPoint x: 128, endPoint y: 179, distance: 130.2
click at [128, 179] on div "Visão Geral Contratos Parcelas Lotes Clientes Minha Carteira Transferências Neg…" at bounding box center [631, 302] width 1262 height 604
click at [17, 577] on icon "Abertura do Messenger da Intercom" at bounding box center [25, 577] width 20 height 20
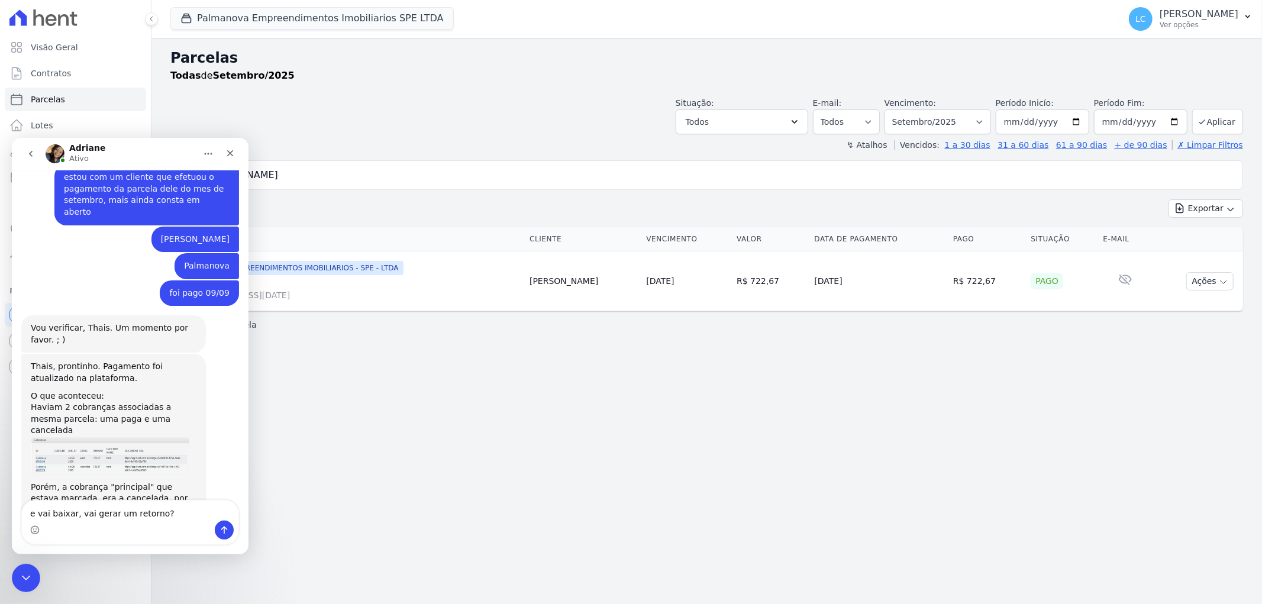
type textarea "e vai baixar, vai gerar um retorno?"
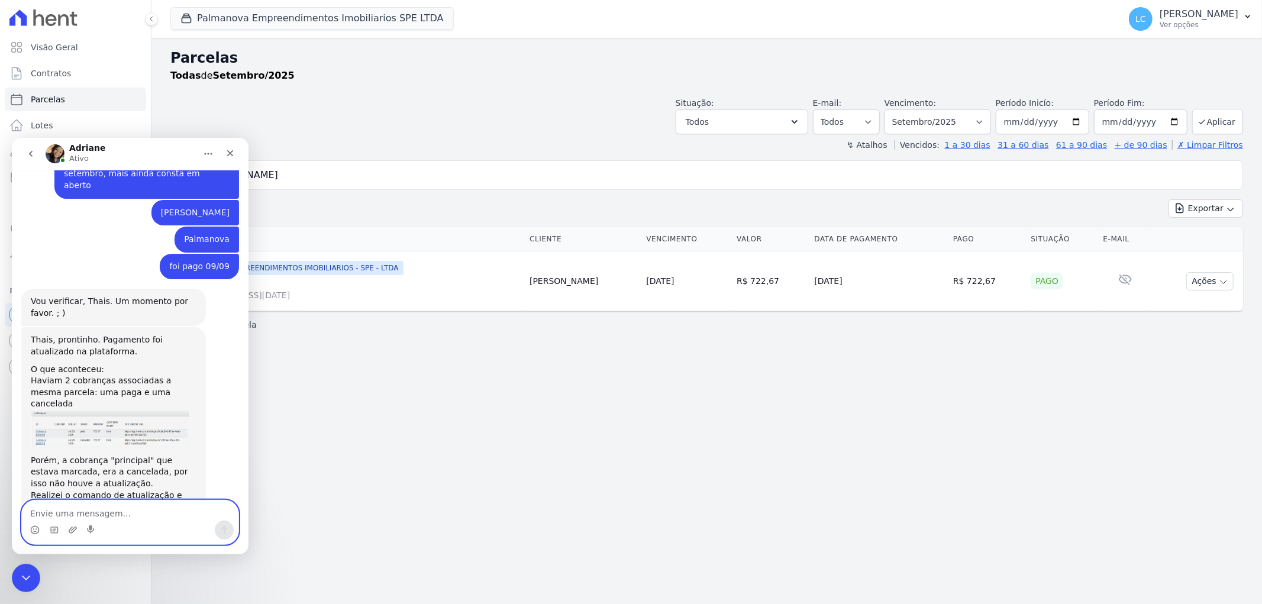
scroll to position [1974, 0]
drag, startPoint x: 175, startPoint y: 148, endPoint x: 197, endPoint y: 150, distance: 22.0
click at [182, 148] on div "Adriane Ativo" at bounding box center [121, 153] width 150 height 21
click at [331, 175] on input "Lucas Scarpioni Moreno" at bounding box center [714, 175] width 1045 height 24
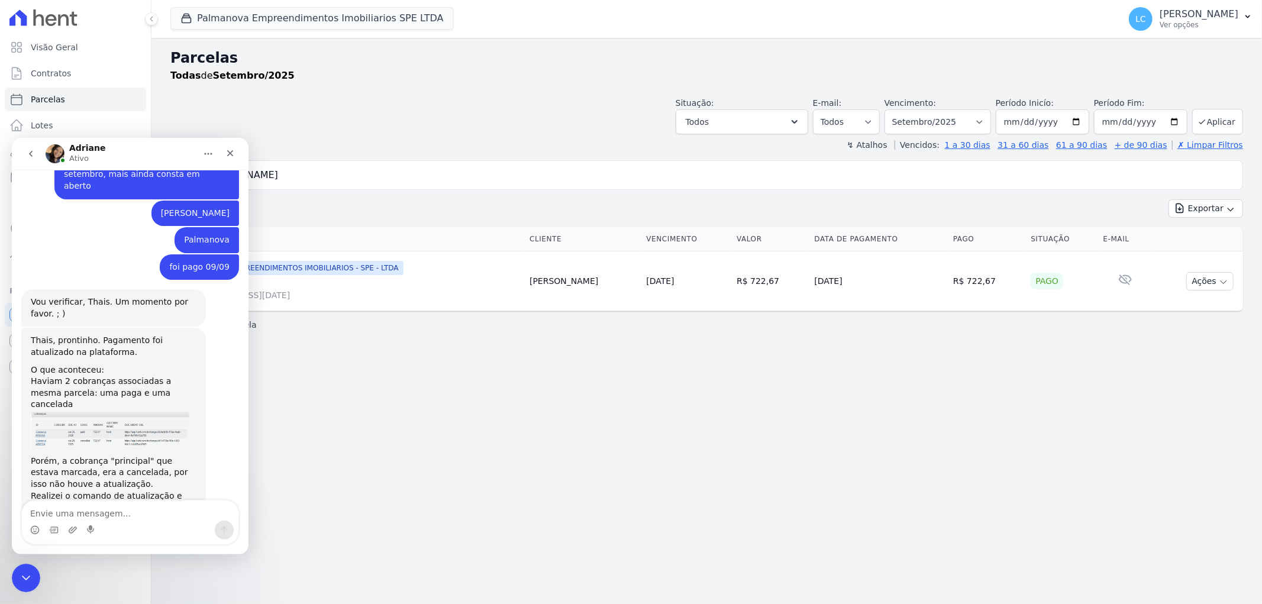
drag, startPoint x: 331, startPoint y: 175, endPoint x: -198, endPoint y: 186, distance: 528.8
click at [0, 186] on html "Visão Geral Contratos Parcelas Lotes Clientes Minha Carteira Transferências Neg…" at bounding box center [631, 302] width 1262 height 604
type input "Cássia Batista Campos"
select select
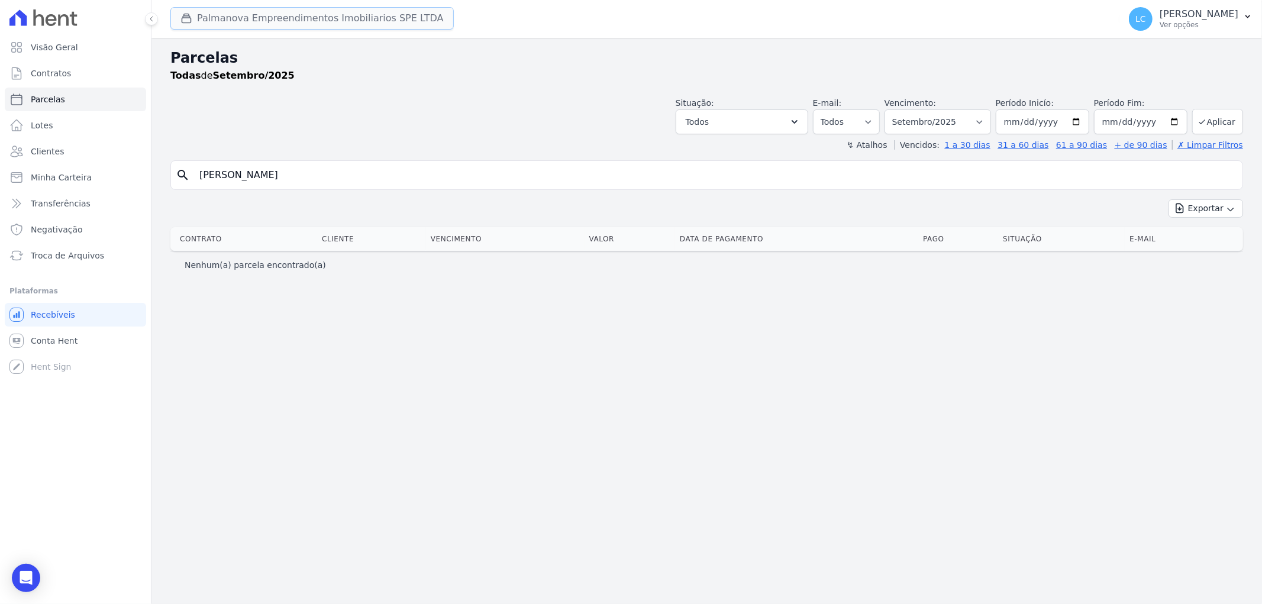
click at [292, 14] on button "Palmanova Empreendimentos Imobiliarios SPE LTDA" at bounding box center [311, 18] width 283 height 22
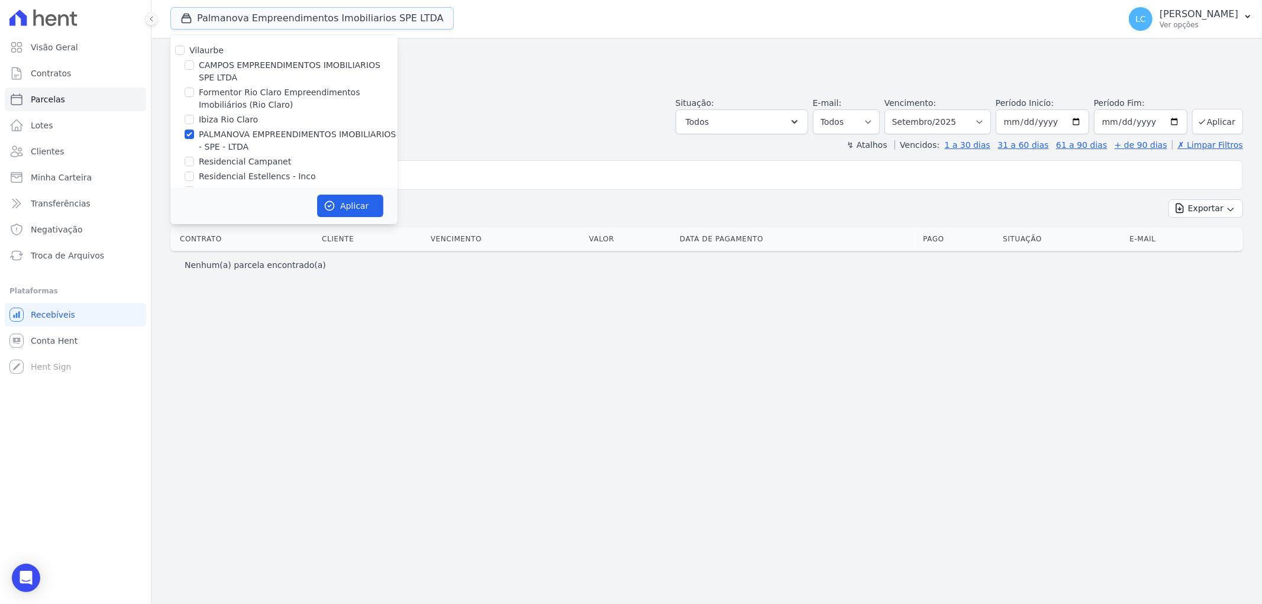
scroll to position [20, 0]
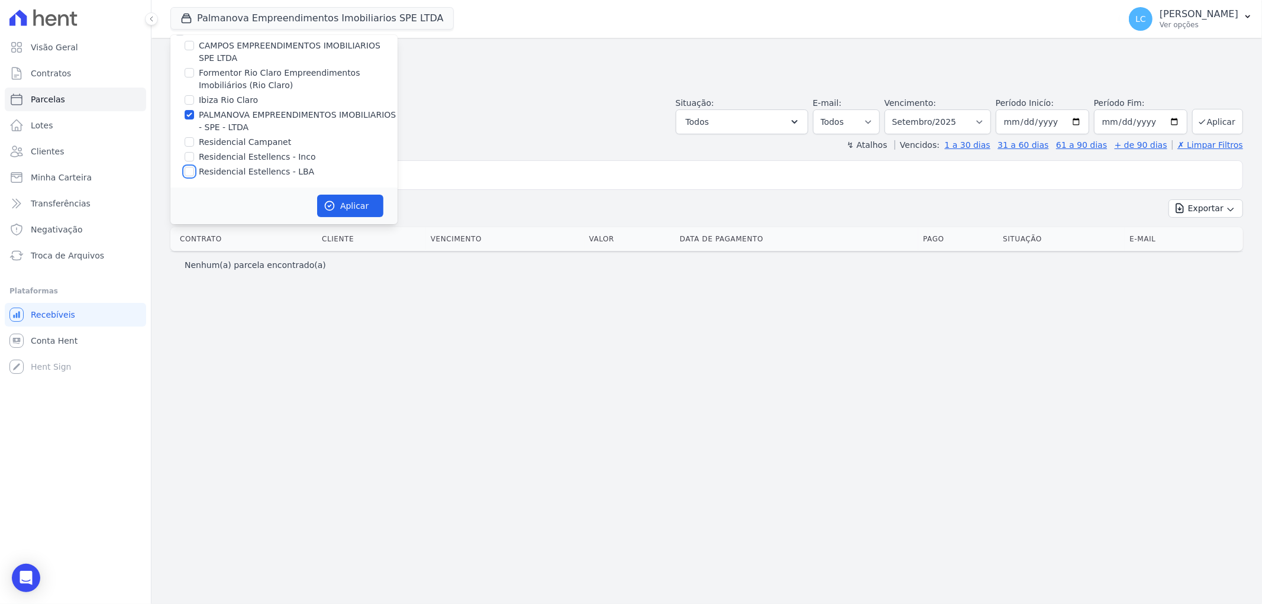
click at [186, 173] on input "Residencial Estellencs - LBA" at bounding box center [189, 171] width 9 height 9
checkbox input "true"
click at [188, 114] on input "PALMANOVA EMPREENDIMENTOS IMOBILIARIOS - SPE - LTDA" at bounding box center [189, 114] width 9 height 9
checkbox input "false"
click at [347, 206] on button "Aplicar" at bounding box center [350, 206] width 66 height 22
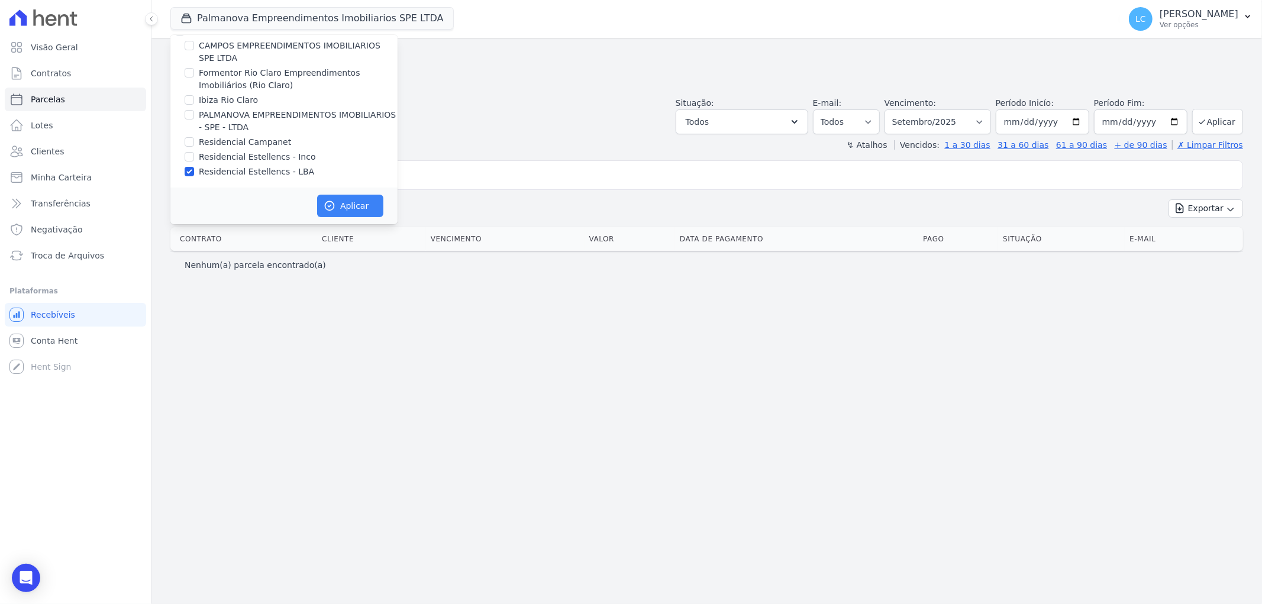
scroll to position [17, 0]
select select
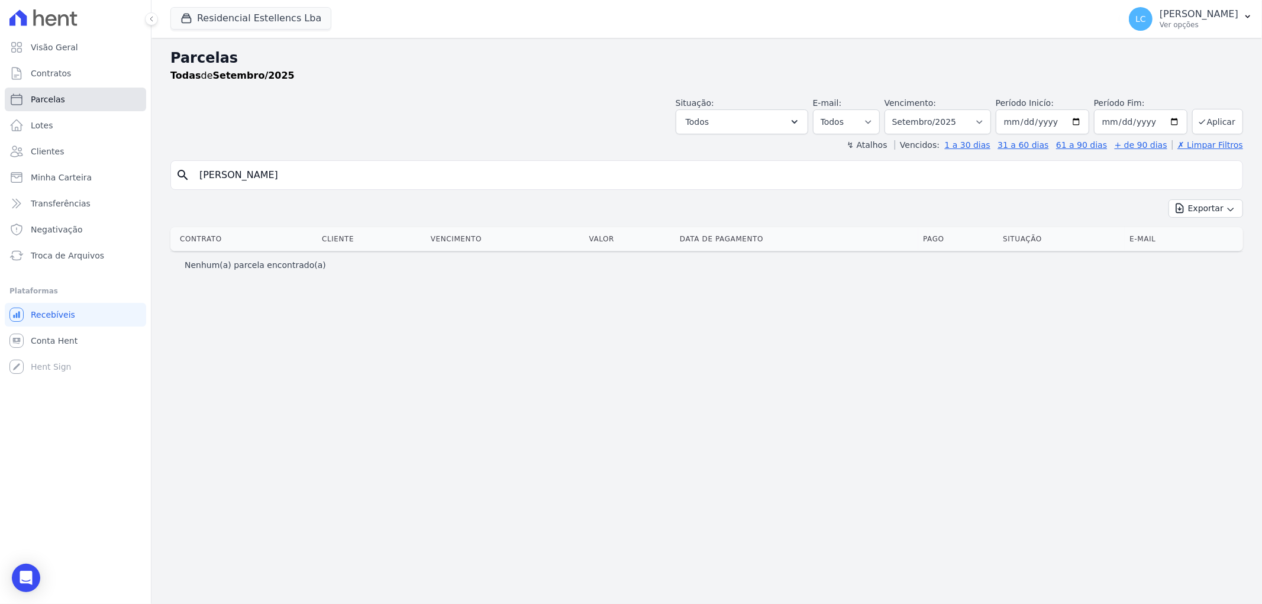
click at [50, 97] on span "Parcelas" at bounding box center [48, 99] width 34 height 12
select select
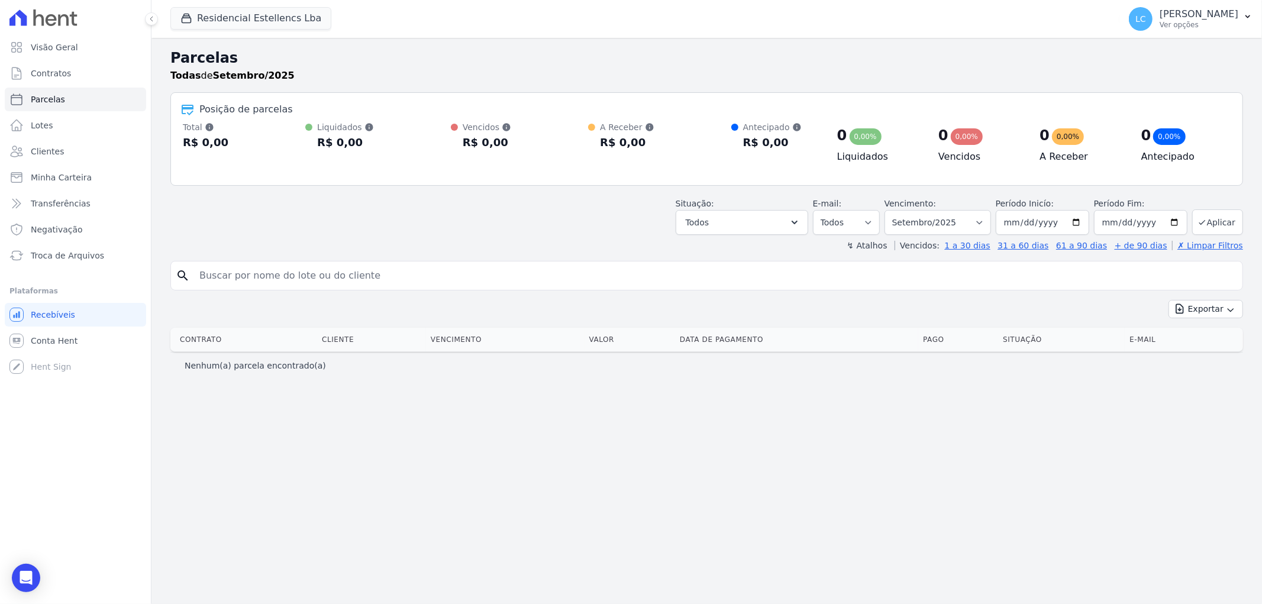
click at [446, 276] on input "search" at bounding box center [714, 276] width 1045 height 24
paste input "Cássia Batista Campos"
type input "Cássia Batista Campos"
select select
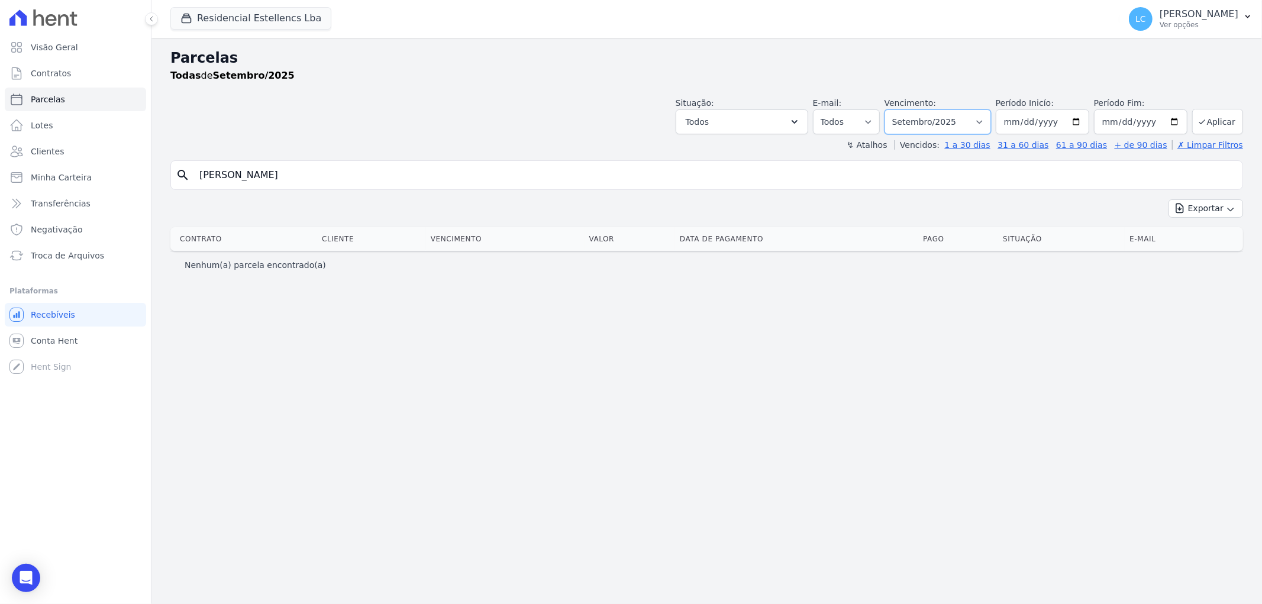
click at [969, 123] on select "Filtrar por período ──────── Todos os meses Março/2018 Abril/2018 Maio/2018 Jun…" at bounding box center [937, 121] width 106 height 25
select select "all"
click at [901, 109] on select "Filtrar por período ──────── Todos os meses Março/2018 Abril/2018 Maio/2018 Jun…" at bounding box center [937, 121] width 106 height 25
select select
click at [64, 98] on link "Parcelas" at bounding box center [75, 100] width 141 height 24
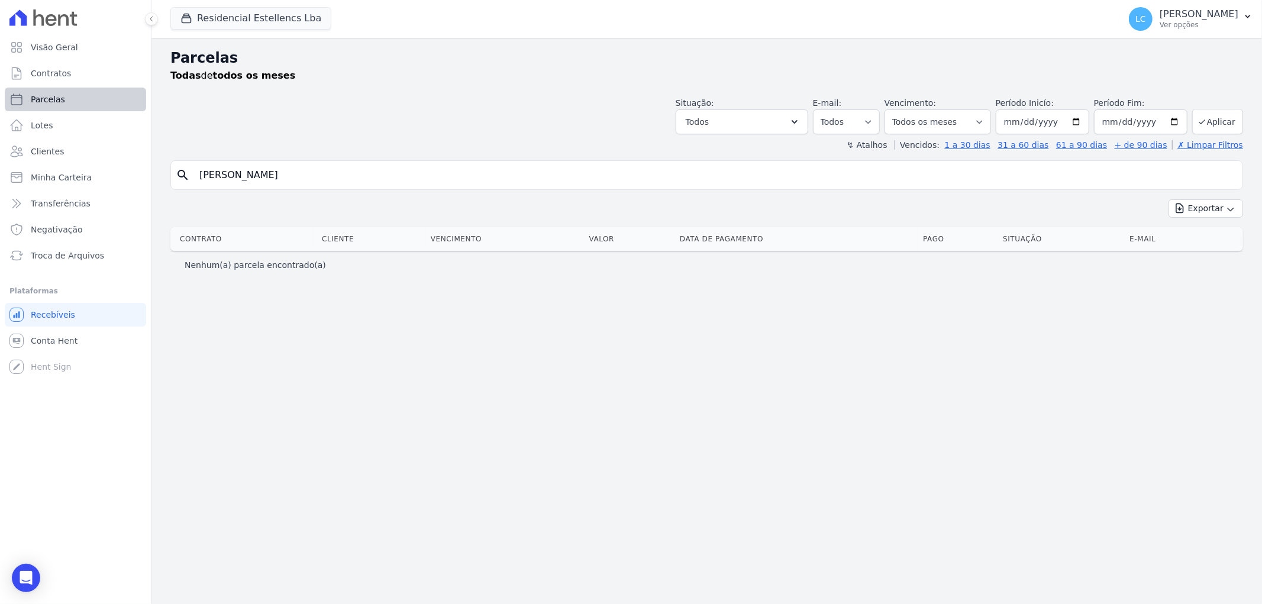
select select
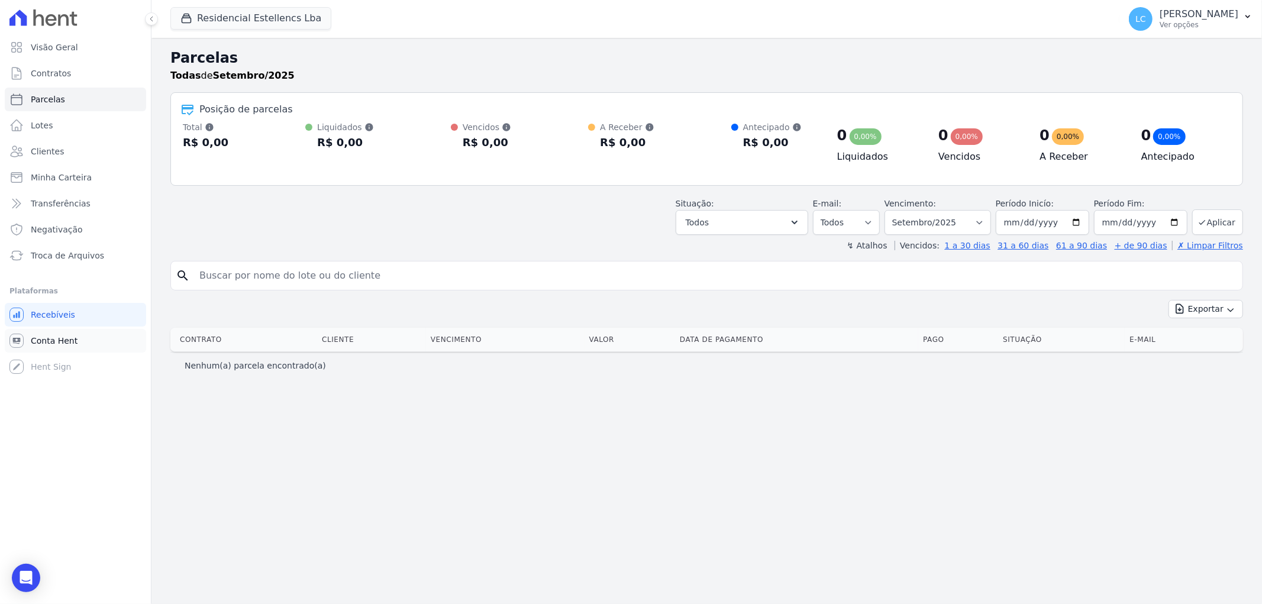
click at [48, 335] on span "Conta Hent" at bounding box center [54, 341] width 47 height 12
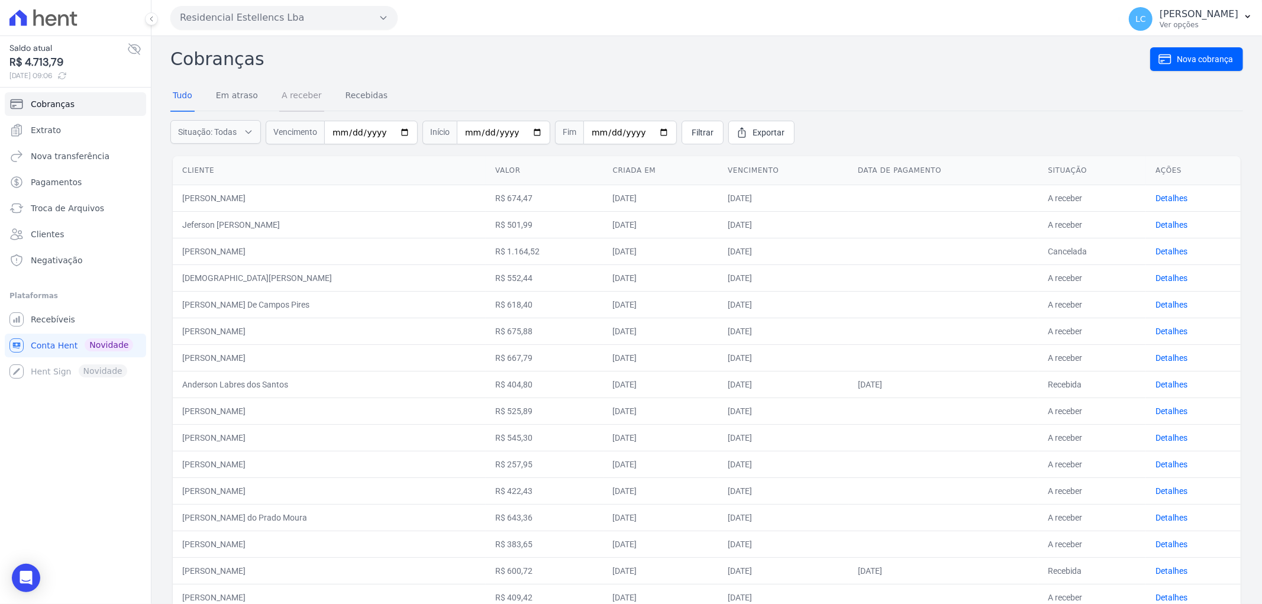
click at [290, 95] on link "A receber" at bounding box center [301, 96] width 45 height 31
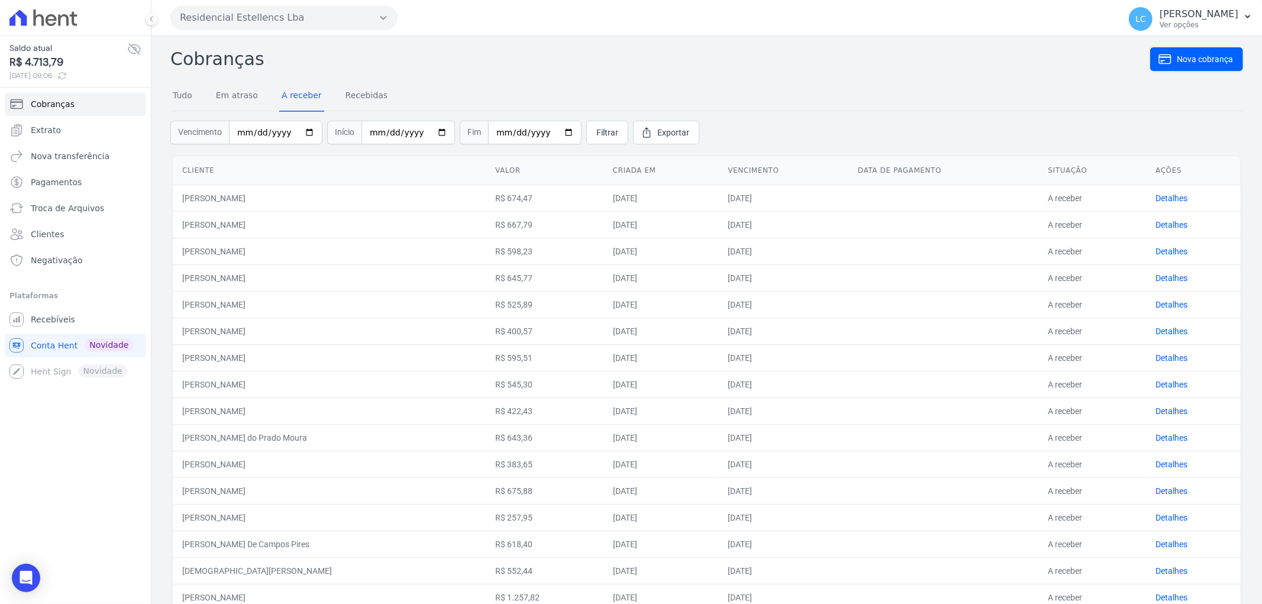
scroll to position [302, 0]
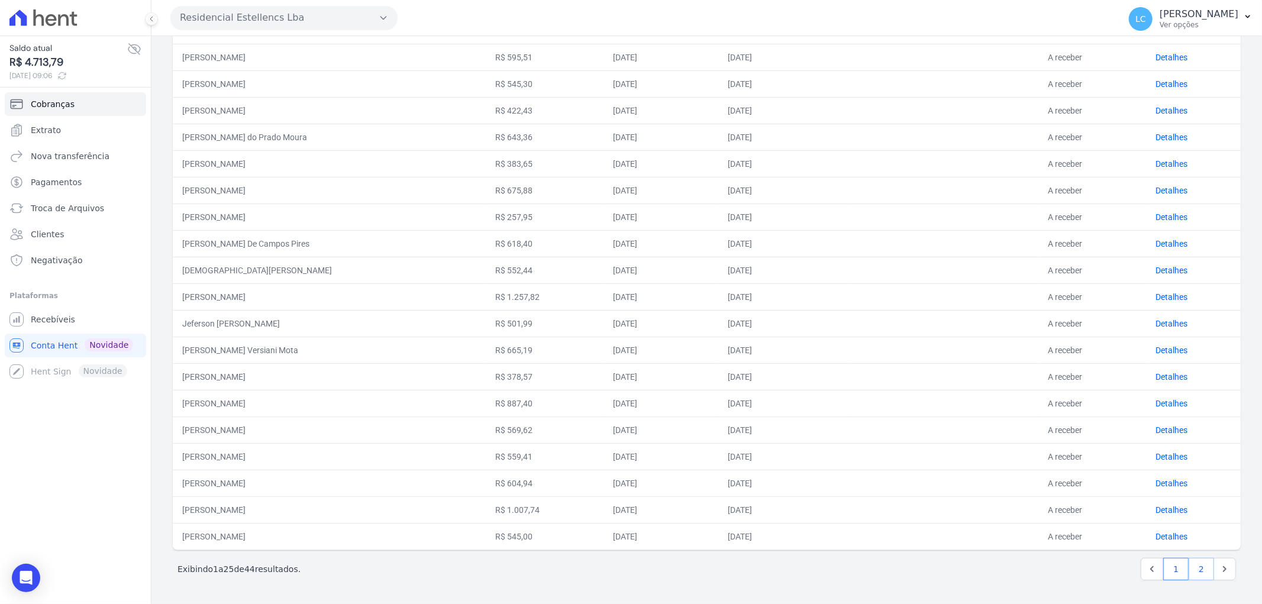
click at [1189, 569] on link "2" at bounding box center [1200, 569] width 25 height 22
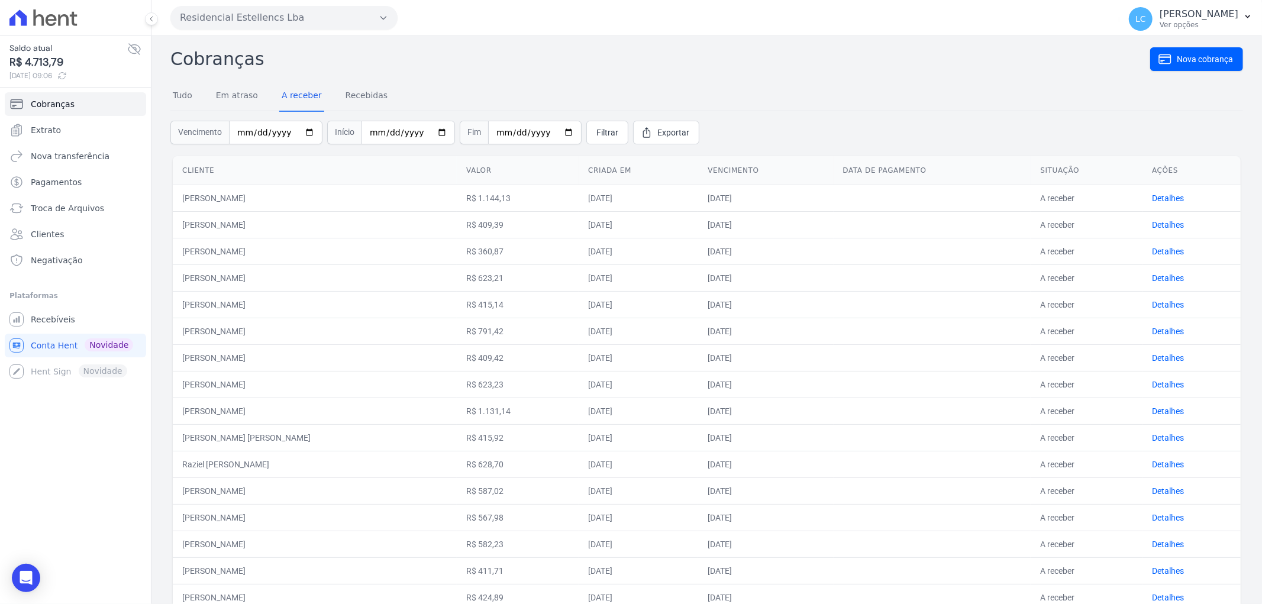
scroll to position [141, 0]
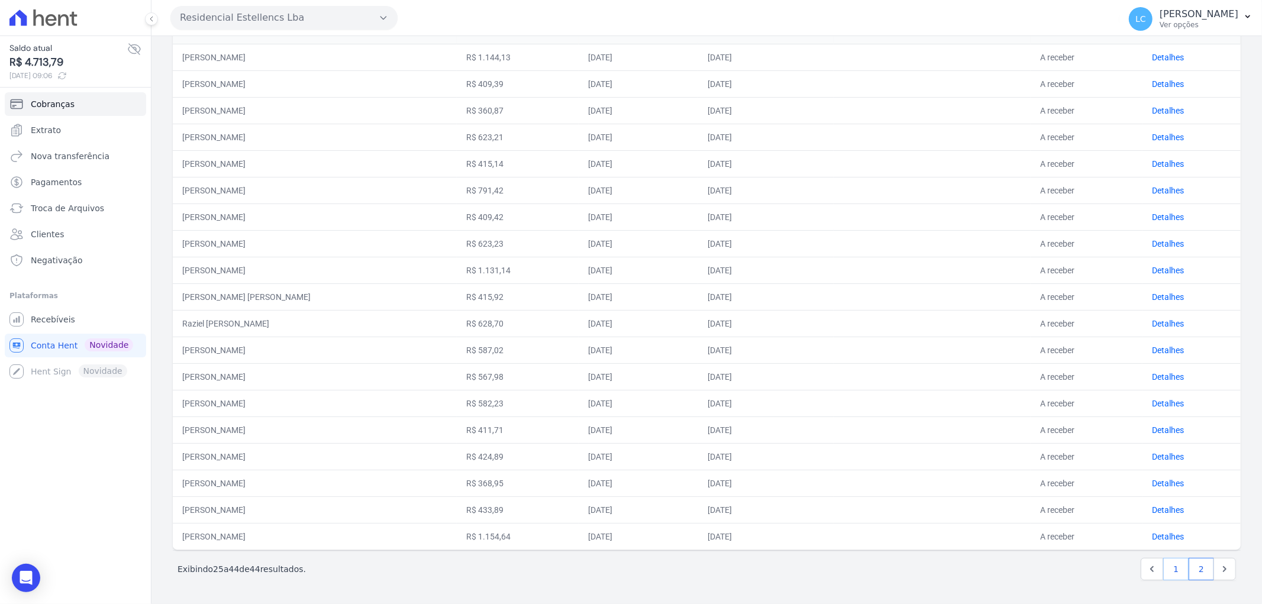
click at [1169, 564] on link "1" at bounding box center [1175, 569] width 25 height 22
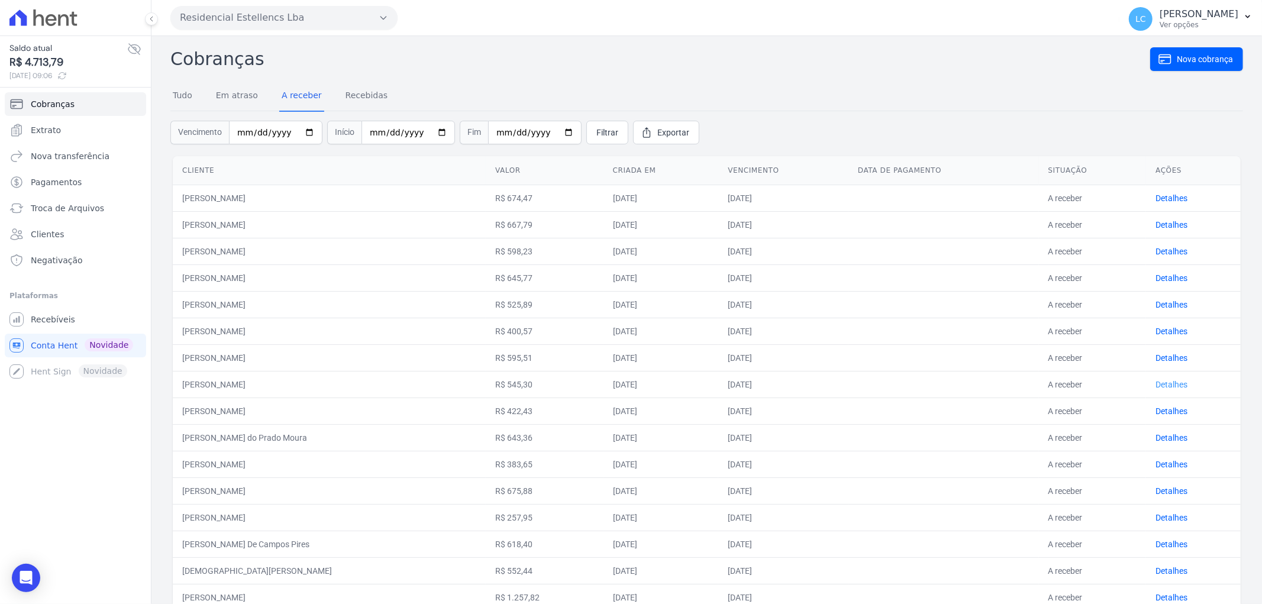
click at [1155, 380] on link "Detalhes" at bounding box center [1171, 384] width 32 height 9
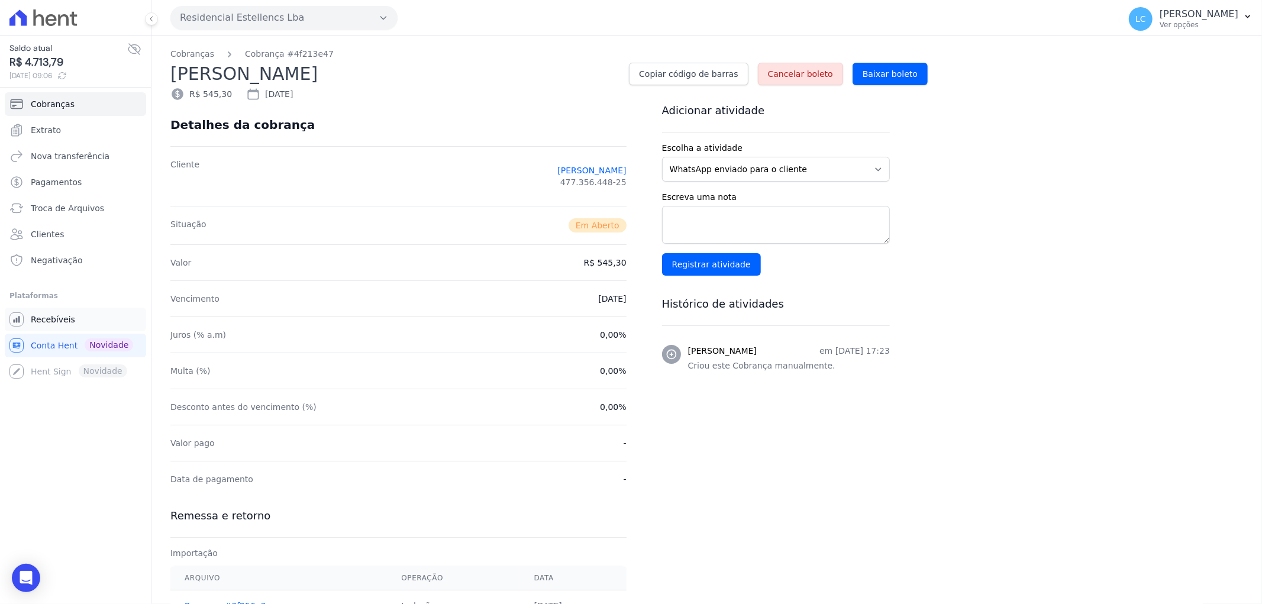
click at [50, 318] on span "Recebíveis" at bounding box center [53, 319] width 44 height 12
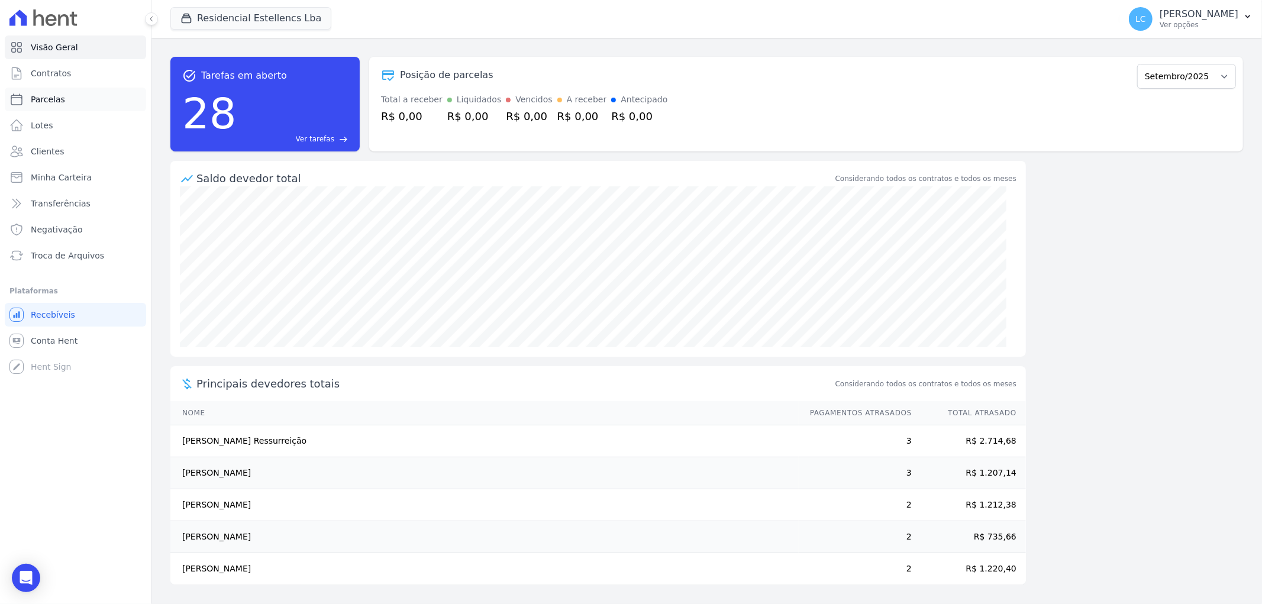
click at [48, 101] on span "Parcelas" at bounding box center [48, 99] width 34 height 12
select select
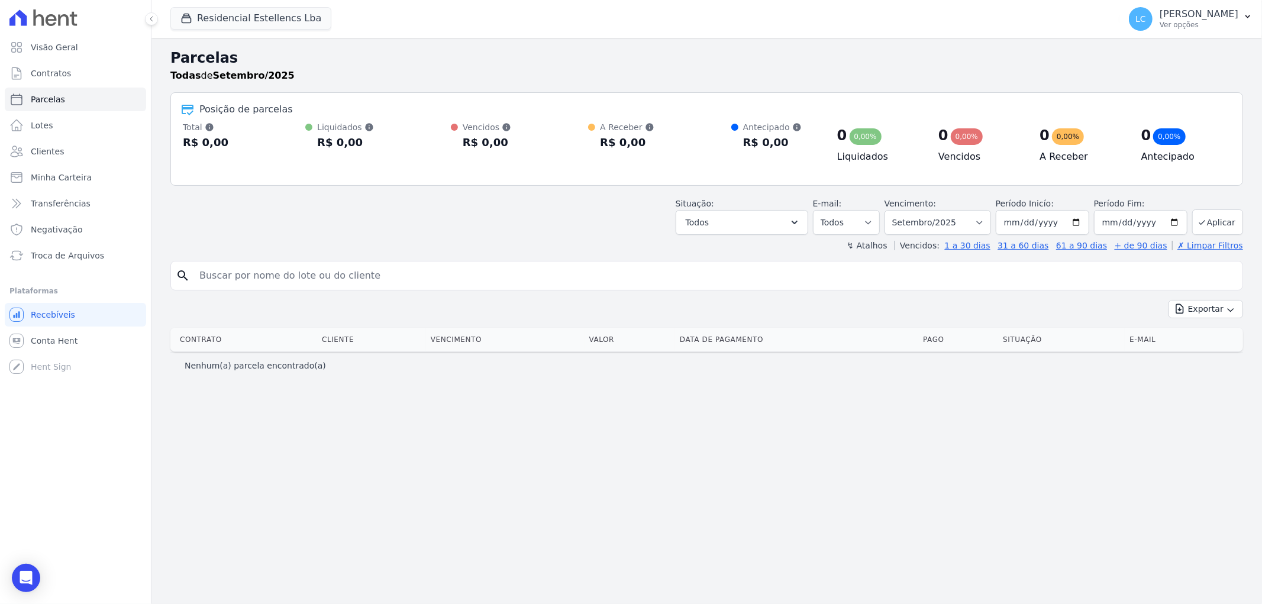
drag, startPoint x: 332, startPoint y: 281, endPoint x: 338, endPoint y: 269, distance: 13.8
click at [332, 280] on input "search" at bounding box center [714, 276] width 1045 height 24
type input "cassia"
select select
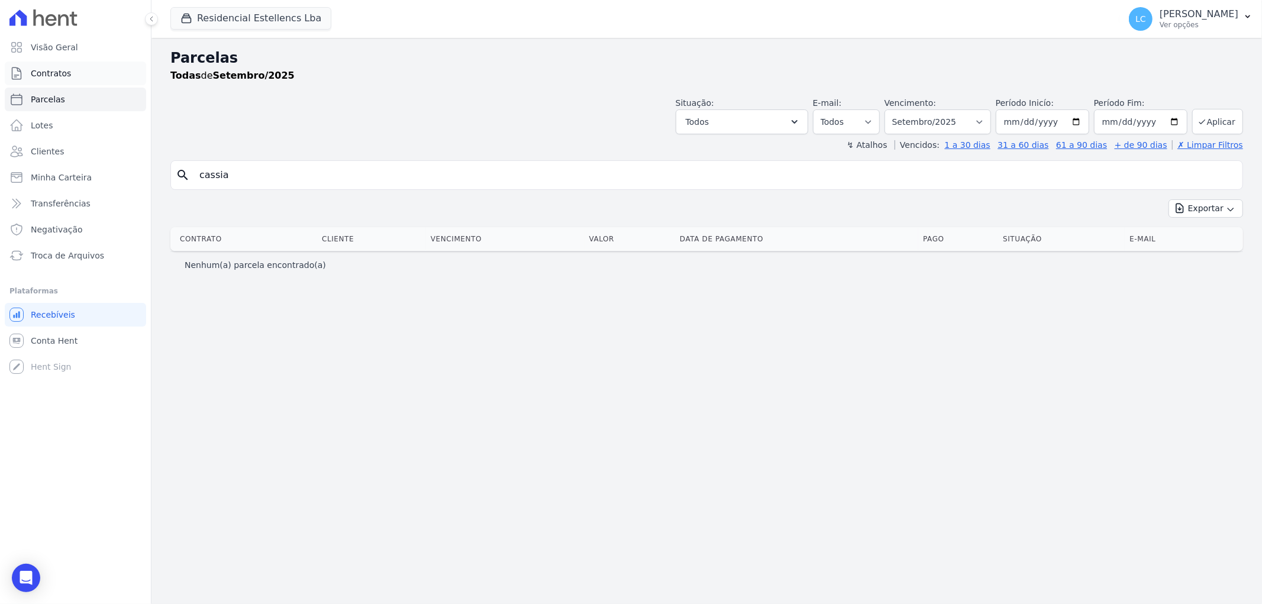
click at [66, 72] on span "Contratos" at bounding box center [51, 73] width 40 height 12
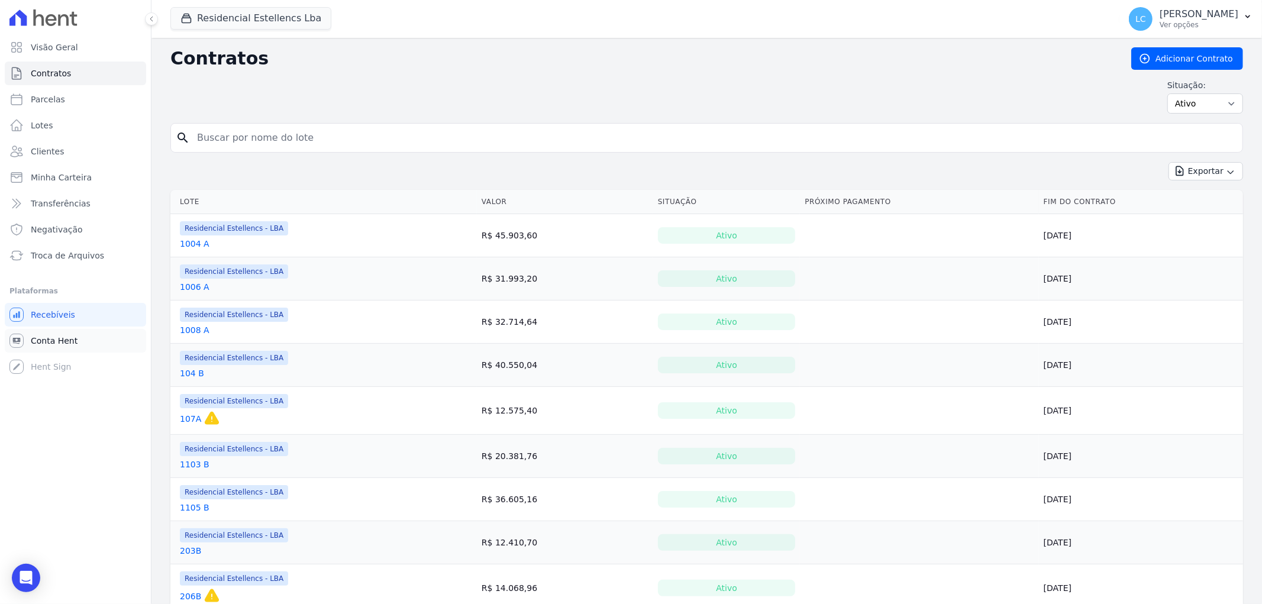
click at [77, 334] on link "Conta Hent" at bounding box center [75, 341] width 141 height 24
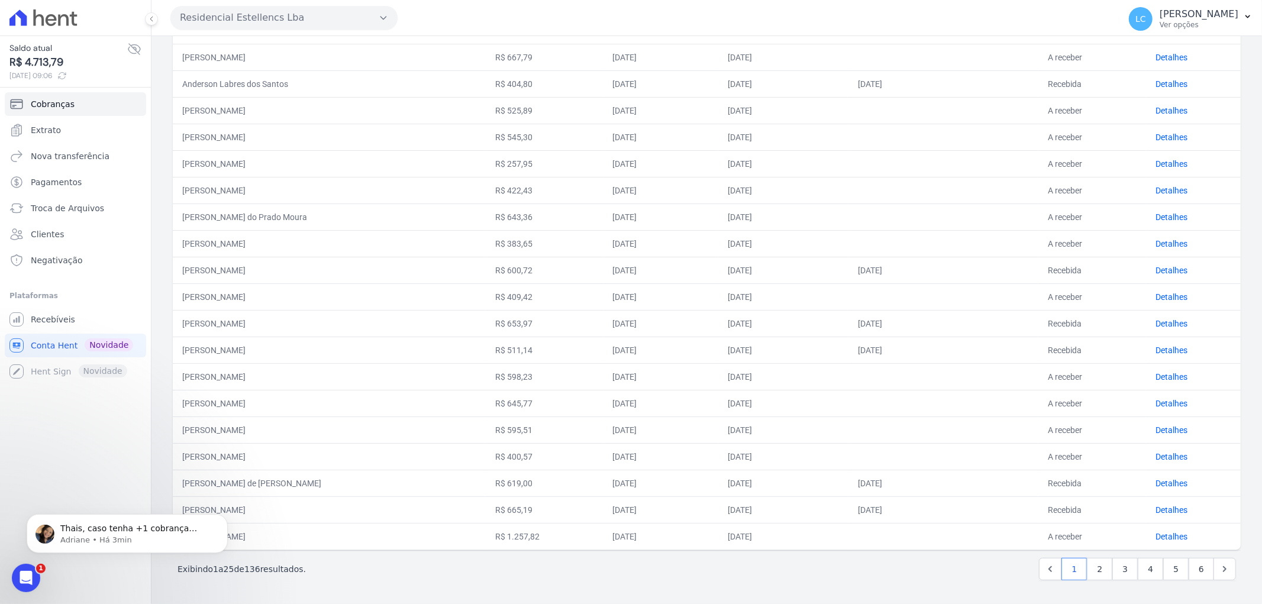
scroll to position [38, 0]
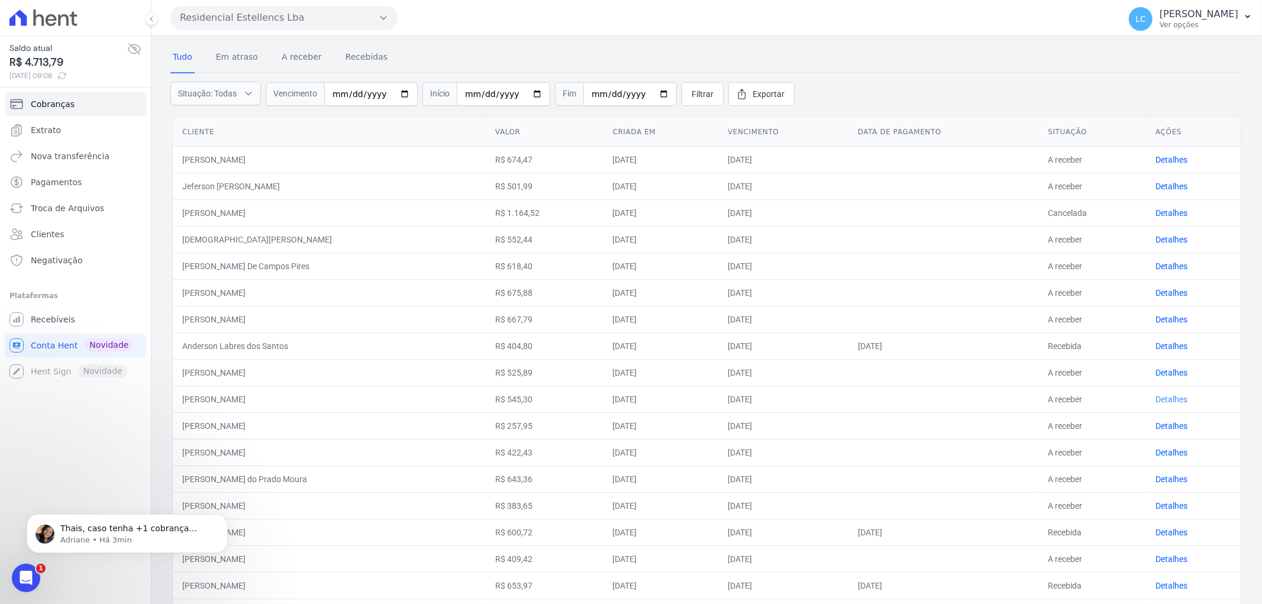
click at [1166, 399] on link "Detalhes" at bounding box center [1171, 398] width 32 height 9
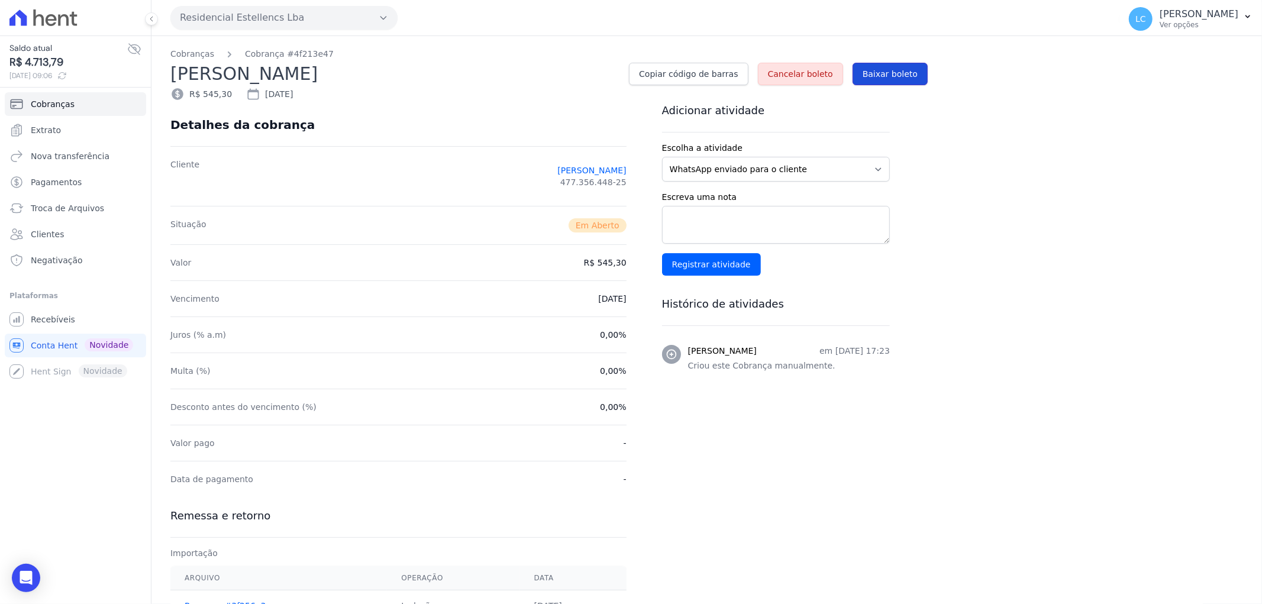
click at [893, 68] on span "Baixar boleto" at bounding box center [889, 74] width 55 height 12
click at [274, 17] on button "Residencial Estellencs Lba" at bounding box center [283, 18] width 227 height 24
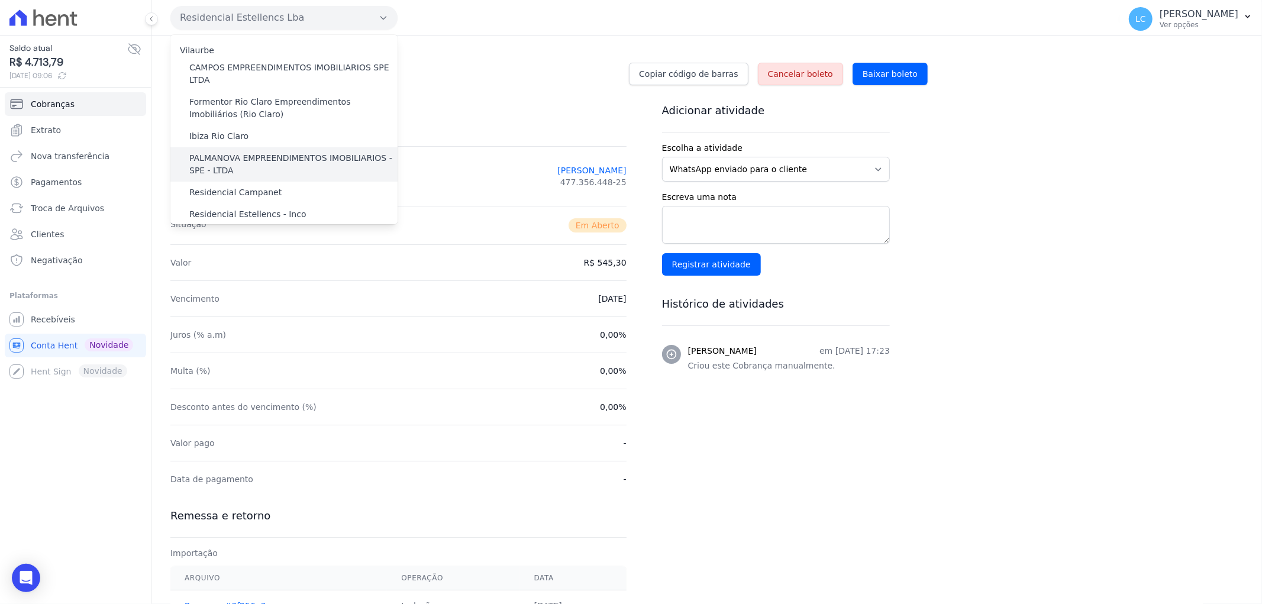
click at [244, 160] on label "PALMANOVA EMPREENDIMENTOS IMOBILIARIOS - SPE - LTDA" at bounding box center [293, 164] width 208 height 25
click at [0, 0] on input "PALMANOVA EMPREENDIMENTOS IMOBILIARIOS - SPE - LTDA" at bounding box center [0, 0] width 0 height 0
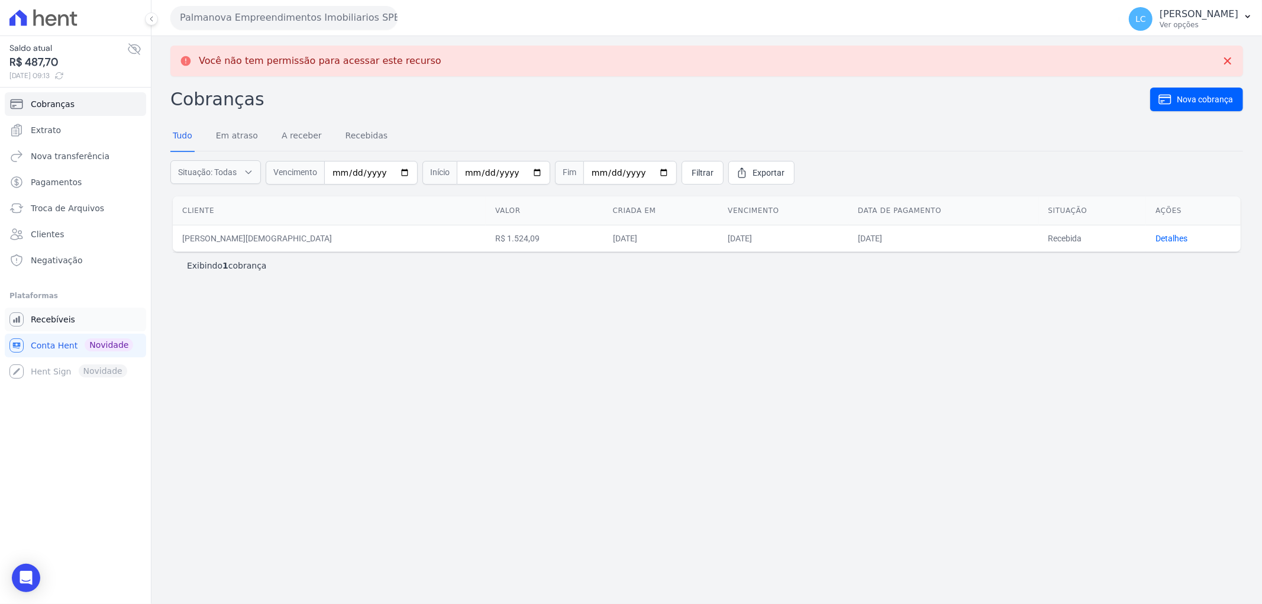
click at [50, 318] on span "Recebíveis" at bounding box center [53, 319] width 44 height 12
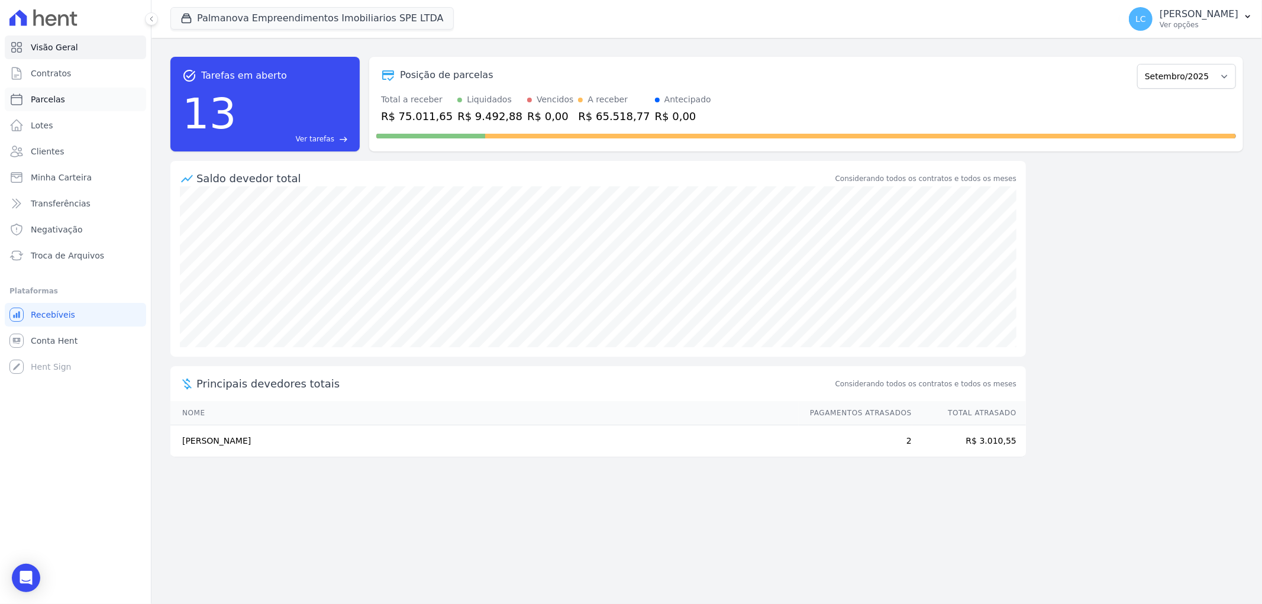
click at [67, 104] on link "Parcelas" at bounding box center [75, 100] width 141 height 24
select select
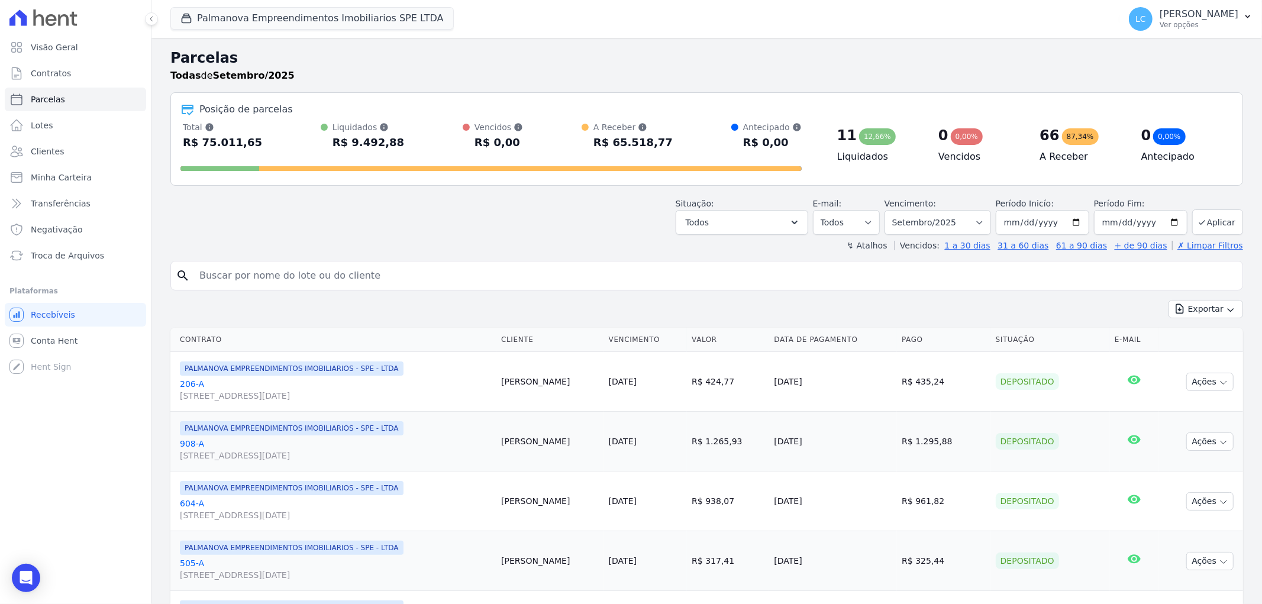
click at [327, 280] on input "search" at bounding box center [714, 276] width 1045 height 24
paste input "FELIPE DELLA COLETTA DA SILVA"
type input "FELIPE DELLA COLETTA DA SILVA"
select select
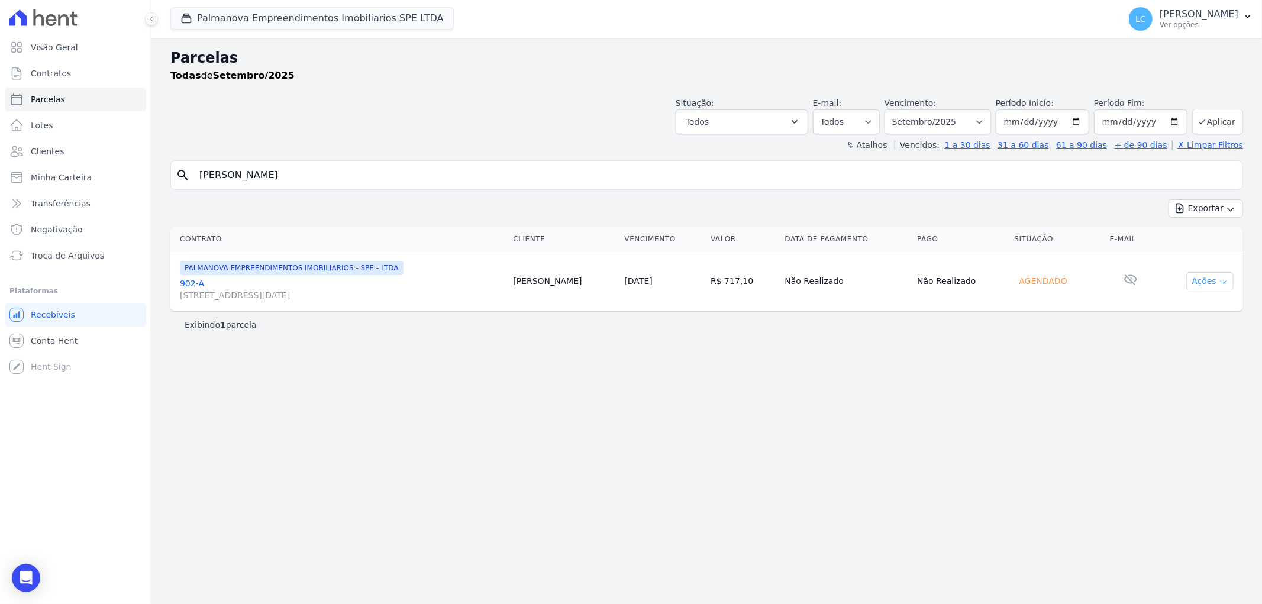
click at [1209, 278] on button "Ações" at bounding box center [1209, 281] width 47 height 18
click at [1195, 311] on link "Ver boleto" at bounding box center [1205, 308] width 114 height 22
drag, startPoint x: 1120, startPoint y: 362, endPoint x: 813, endPoint y: 352, distance: 307.1
click at [1099, 352] on div "Parcelas Todas de Setembro/2025 Situação: Agendado Em Aberto Pago Processando C…" at bounding box center [706, 321] width 1110 height 566
click at [265, 282] on link "902-A Rua Quinze de Novembro, 1151, Parque Santa Mônica" at bounding box center [342, 289] width 324 height 24
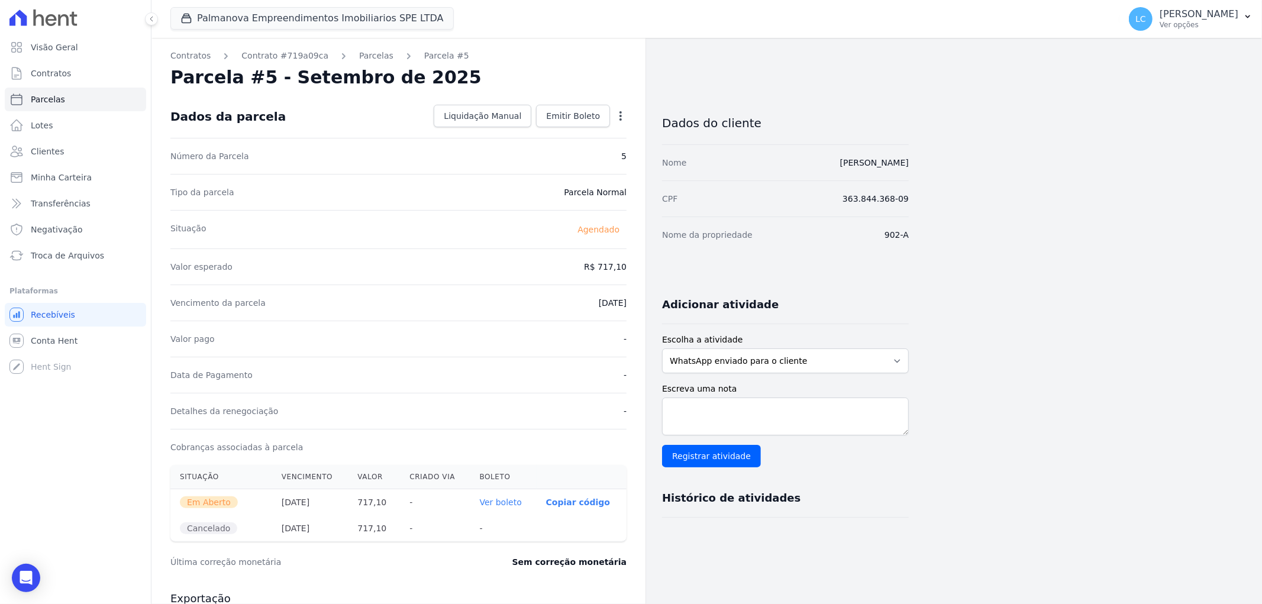
scroll to position [325, 0]
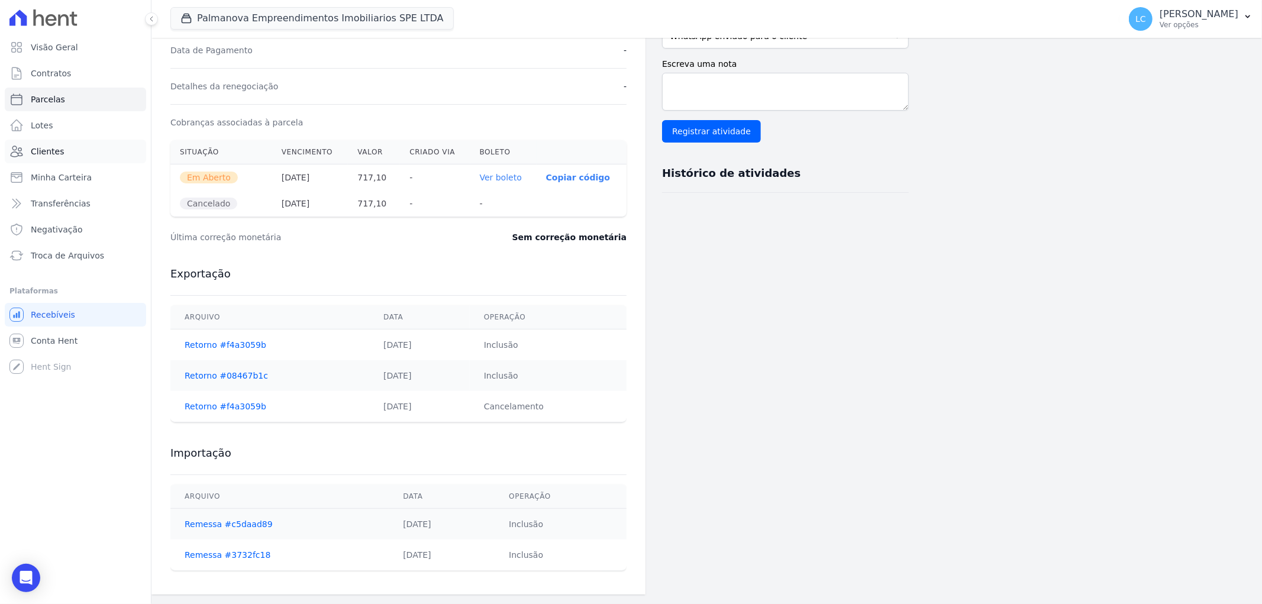
click at [74, 156] on link "Clientes" at bounding box center [75, 152] width 141 height 24
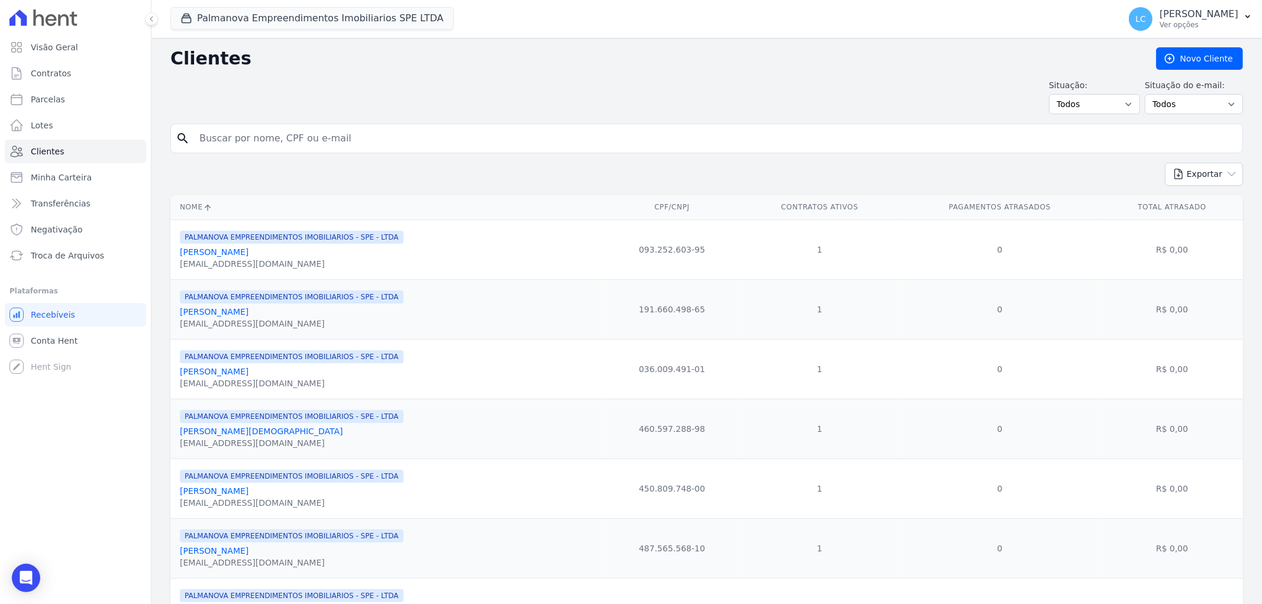
click at [425, 145] on input "search" at bounding box center [714, 139] width 1045 height 24
paste input "FELIPE DELLA COLETTA DA SILVA"
type input "FELIPE DELLA COLETTA DA SILVA"
